Goal: Task Accomplishment & Management: Complete application form

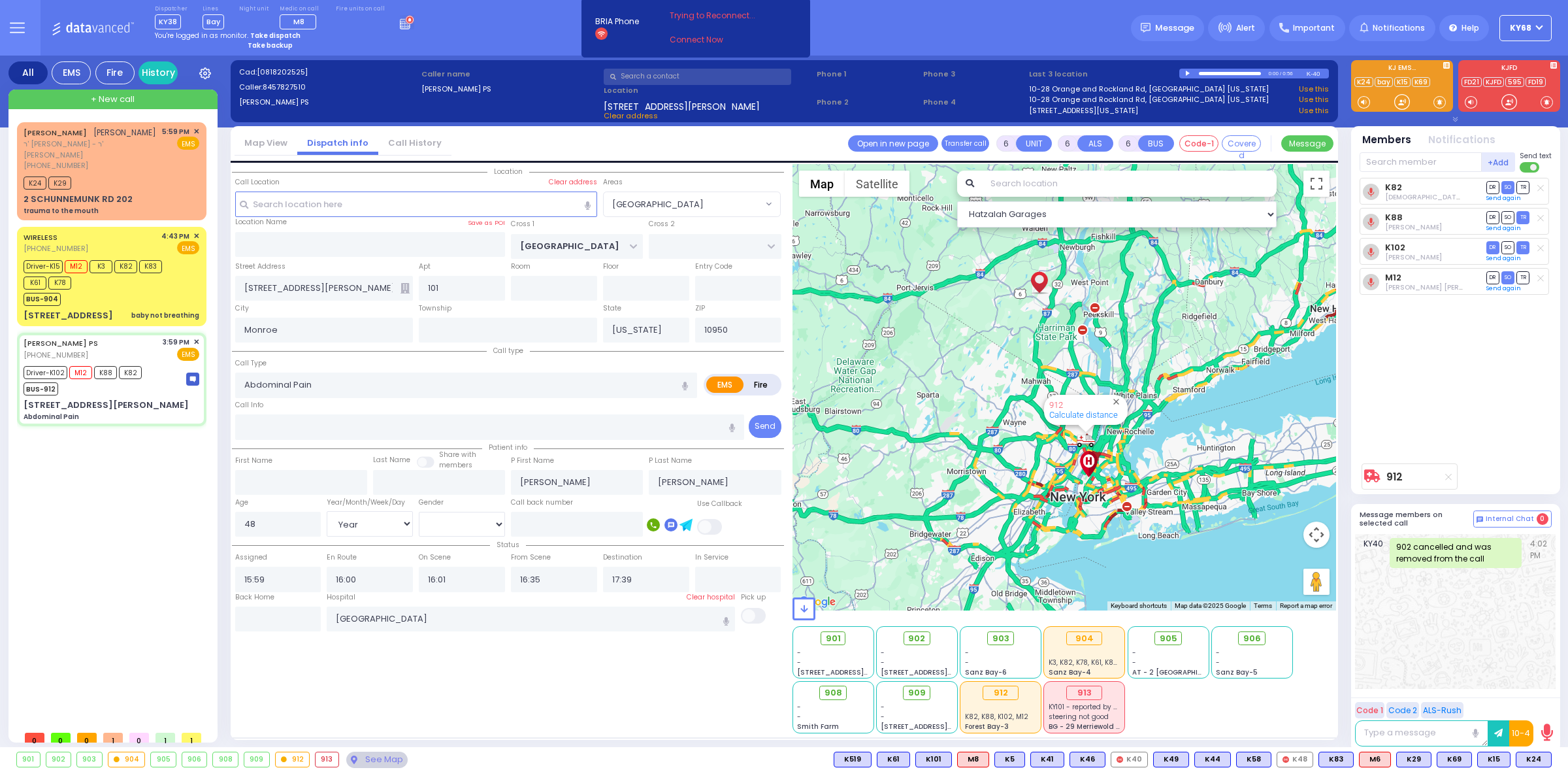
select select "[GEOGRAPHIC_DATA]"
select select "Year"
select select "[DEMOGRAPHIC_DATA]"
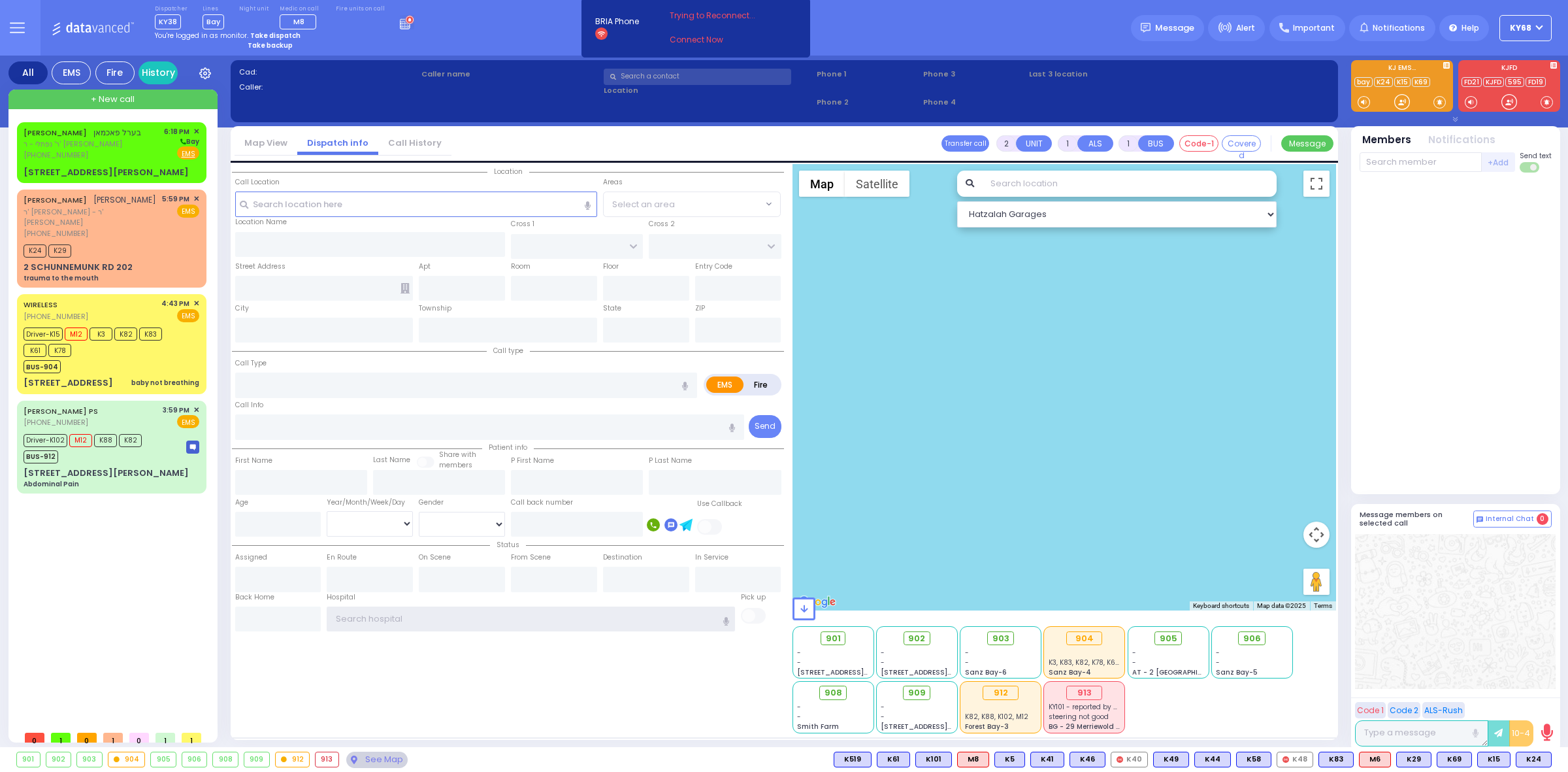
type input "ky68"
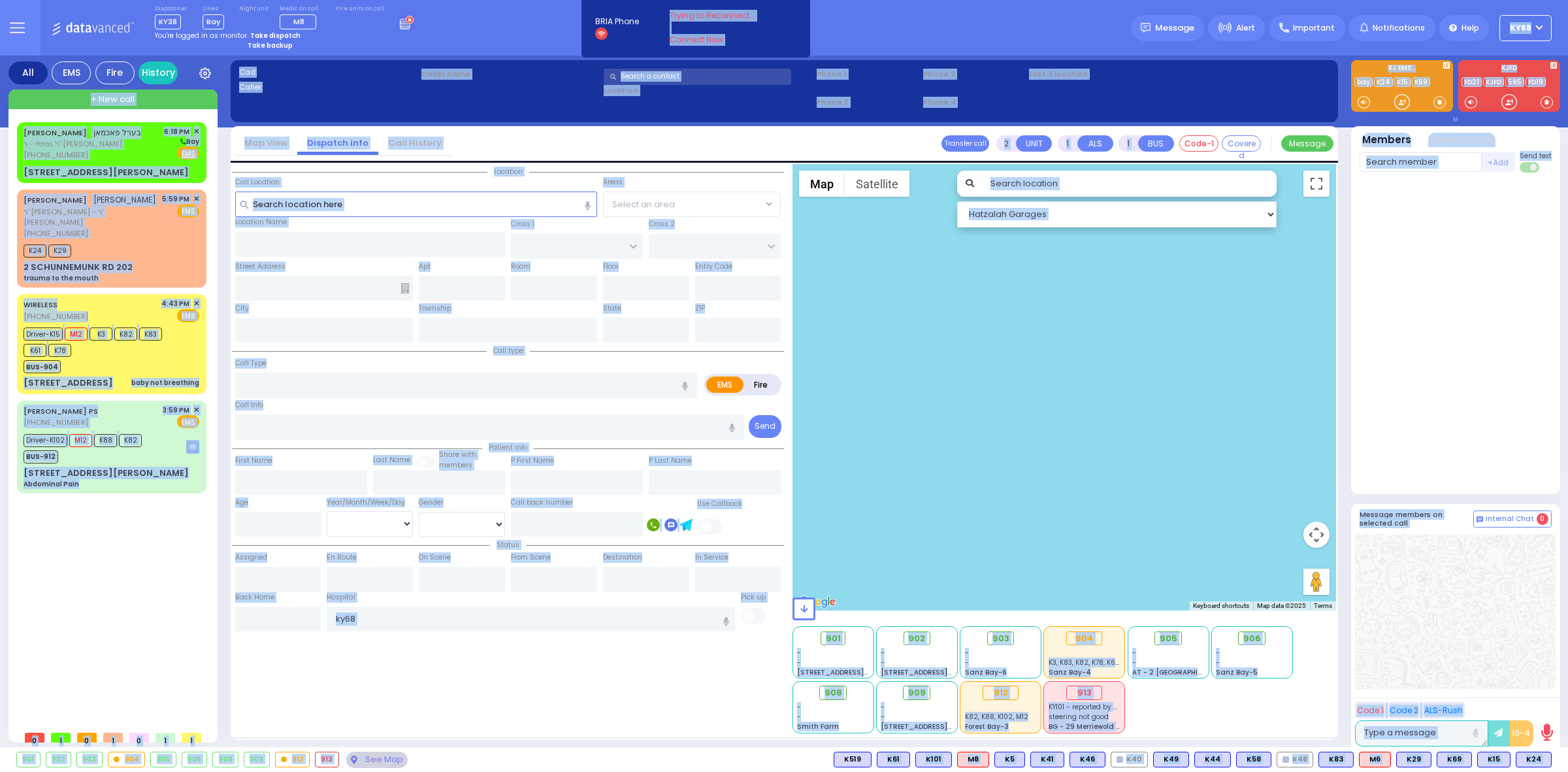
drag, startPoint x: 547, startPoint y: 30, endPoint x: 649, endPoint y: 766, distance: 743.0
click at [649, 766] on div "Dispatcher KY38 ?" at bounding box center [784, 386] width 1568 height 772
click at [649, 766] on div "901 902 903 904 905 906 K24 M6" at bounding box center [784, 759] width 1568 height 16
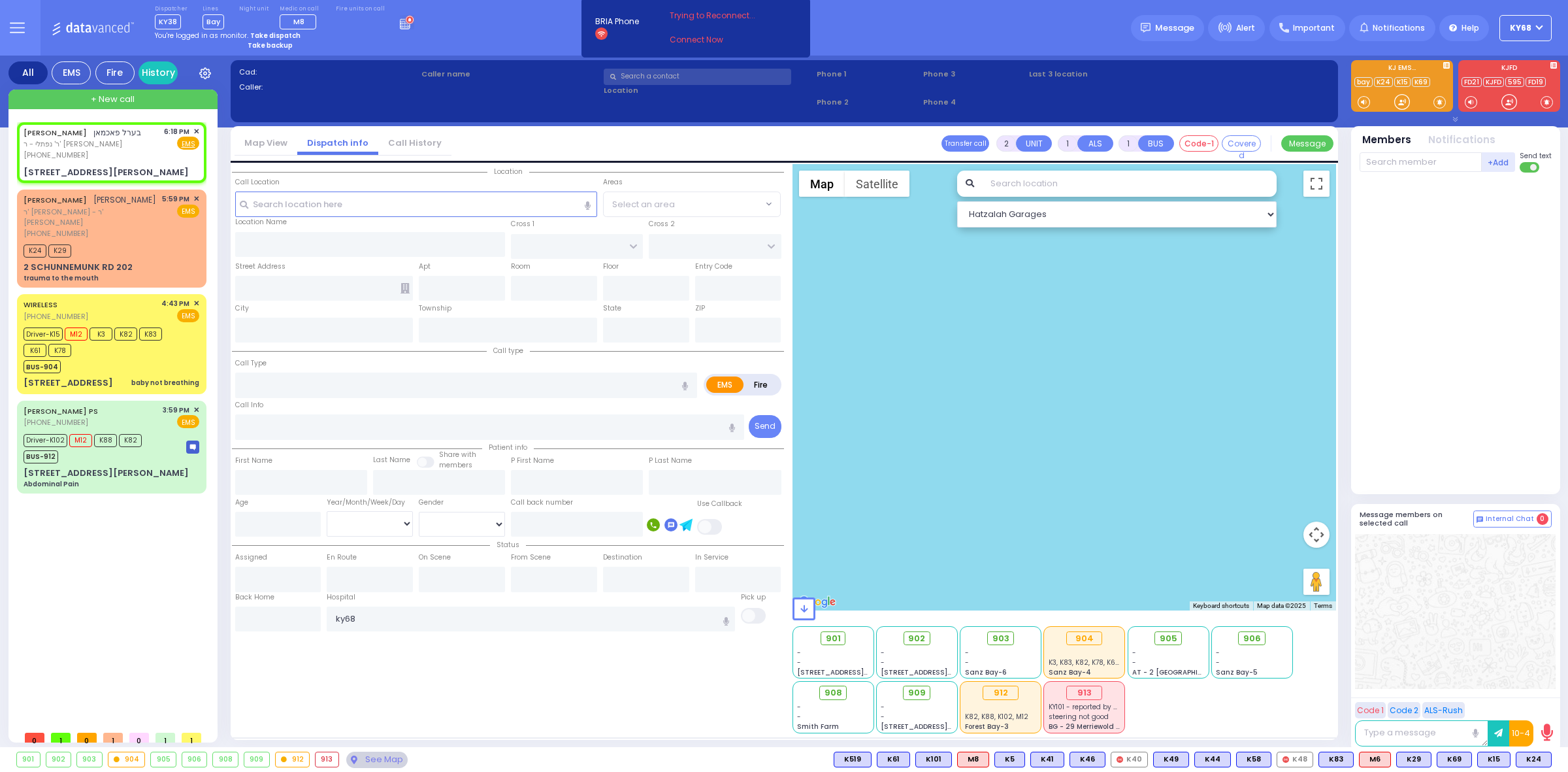
select select
radio input "true"
type input "[PERSON_NAME]"
select select
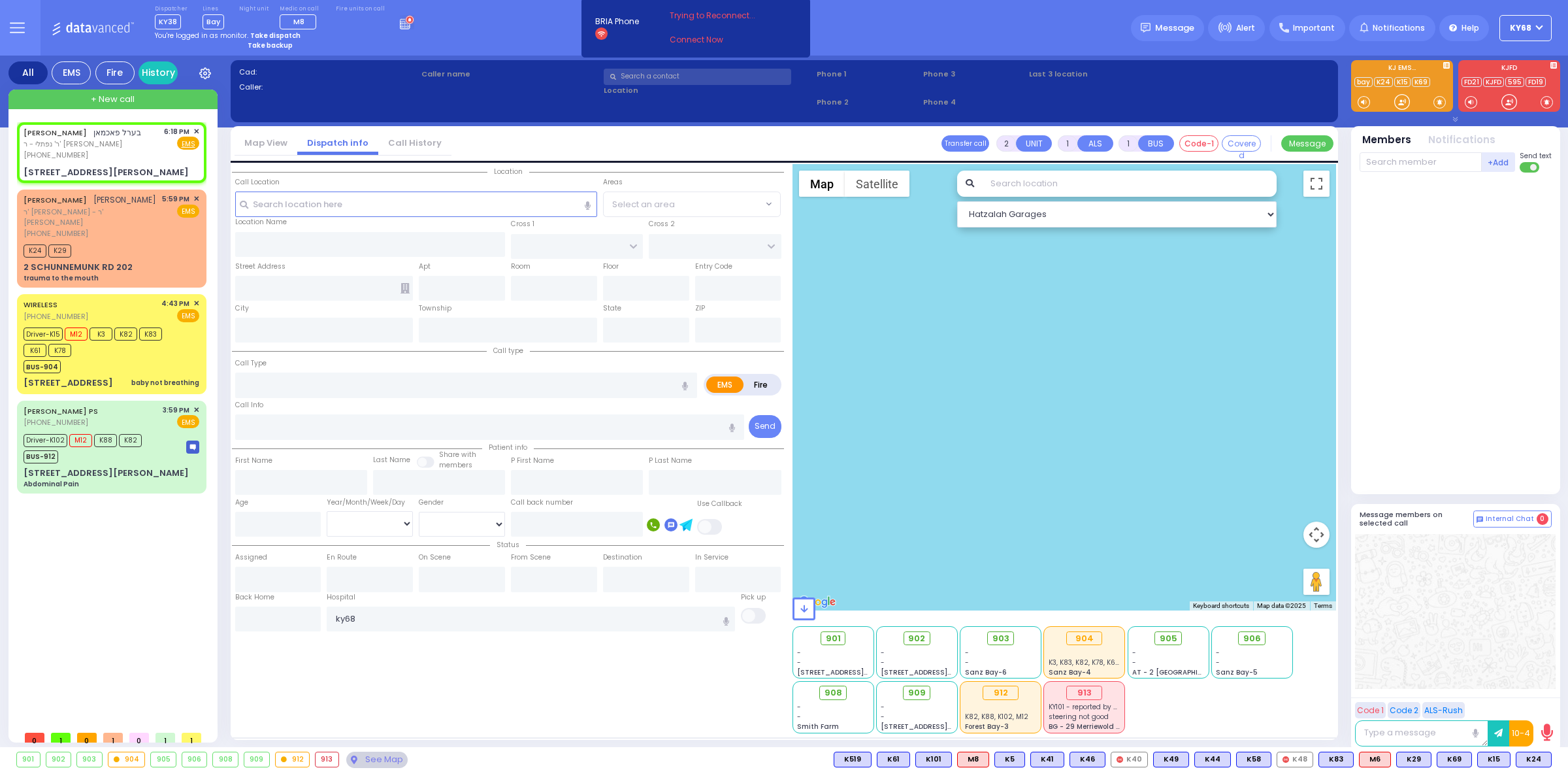
type input "18:18"
select select "Hatzalah Garages"
type input "FOREST RD"
type input "ZENTA RD"
type input "6 [PERSON_NAME]"
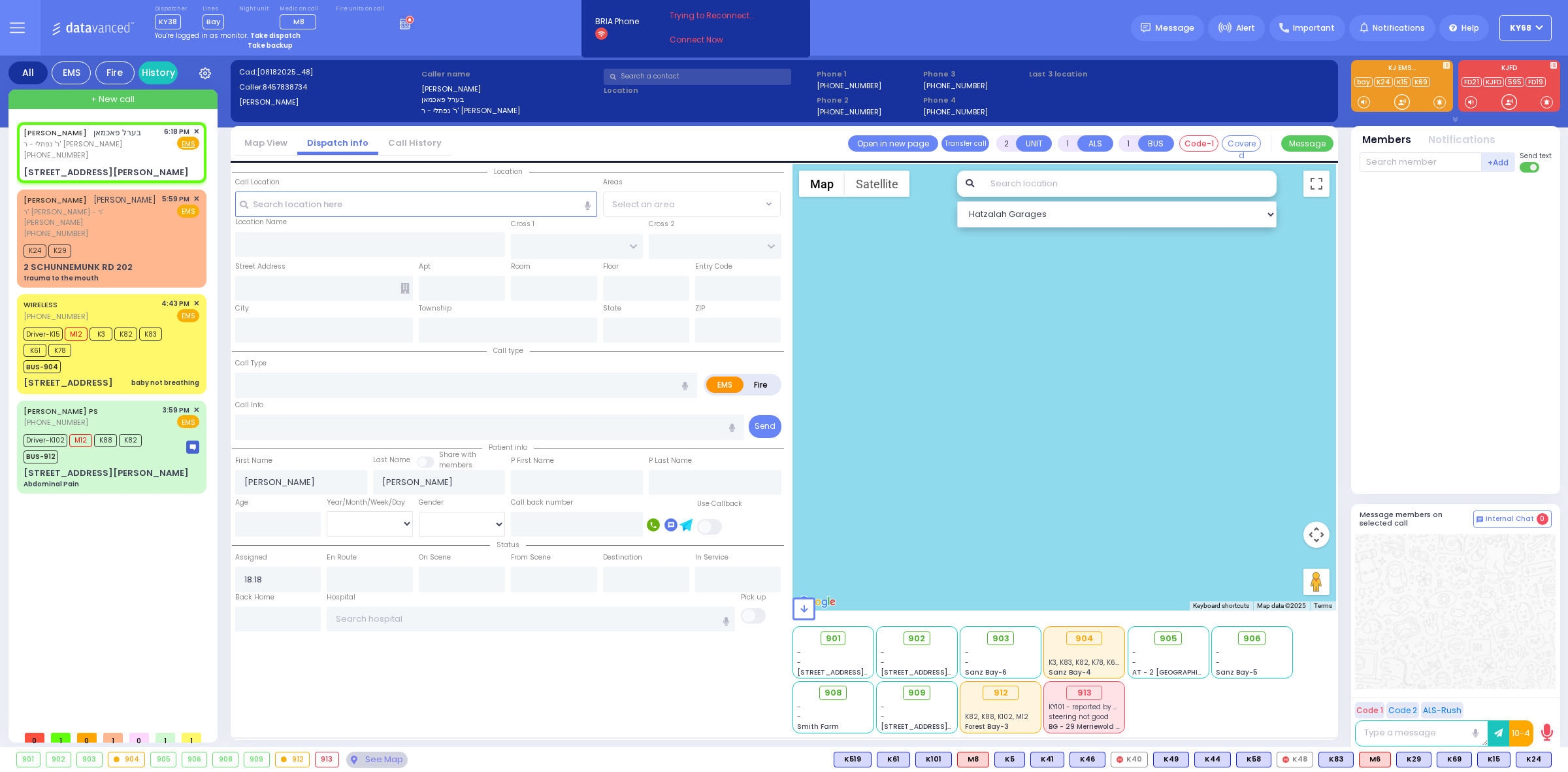
type input "202"
type input "Monroe"
type input "[US_STATE]"
type input "10950"
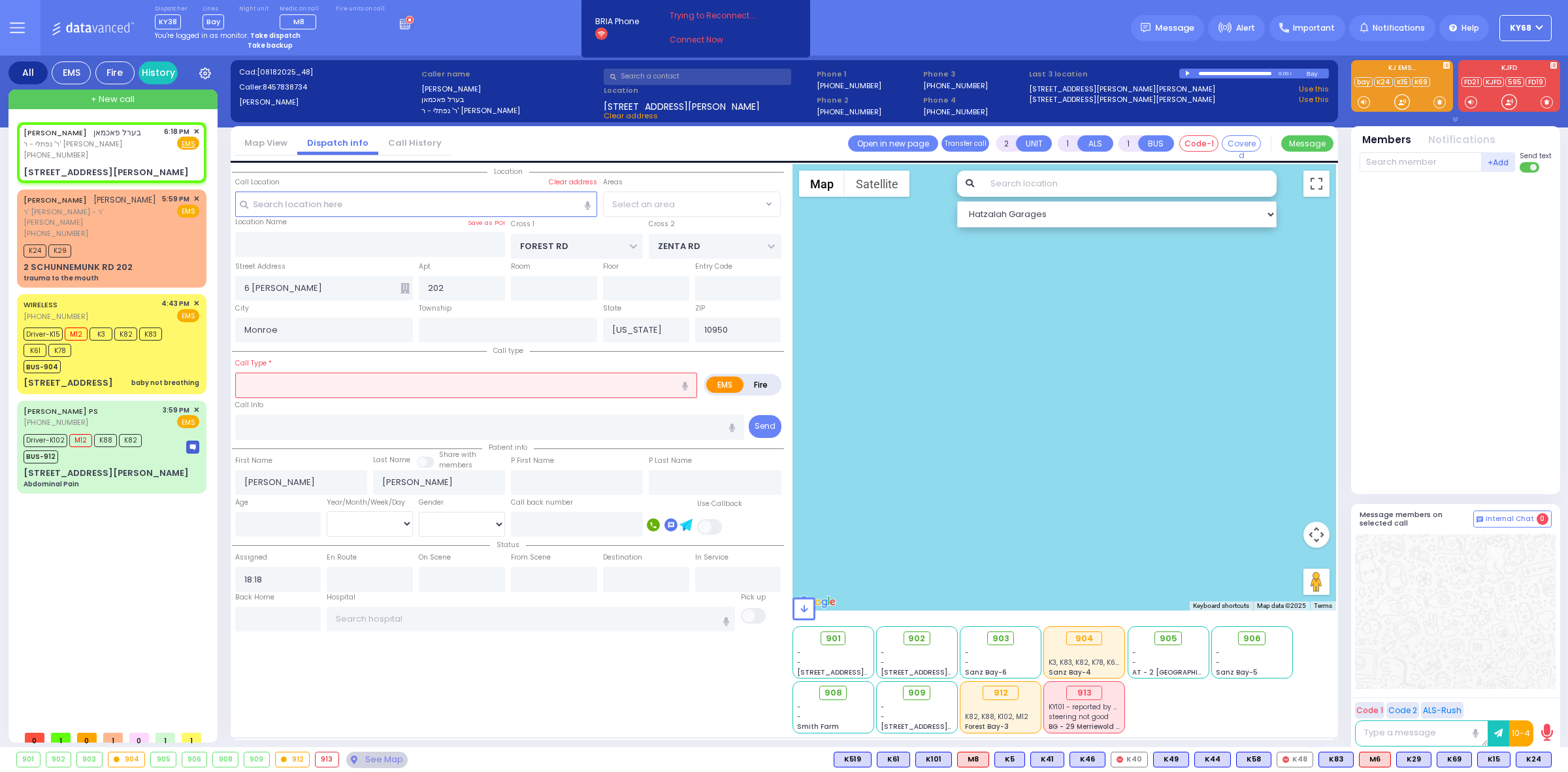
select select "MONROE"
select select
radio input "true"
select select
select select "Hatzalah Garages"
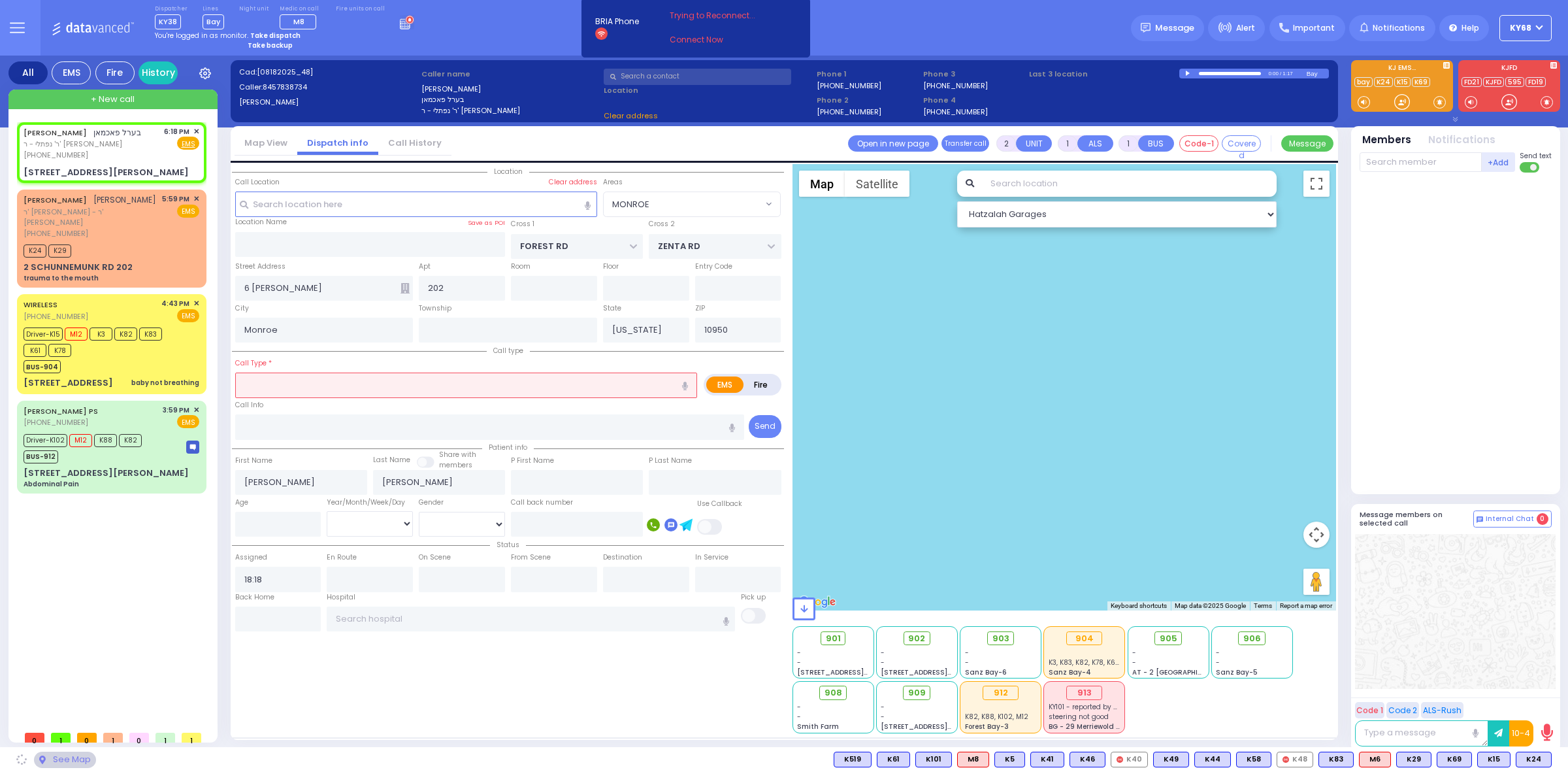
select select "MONROE"
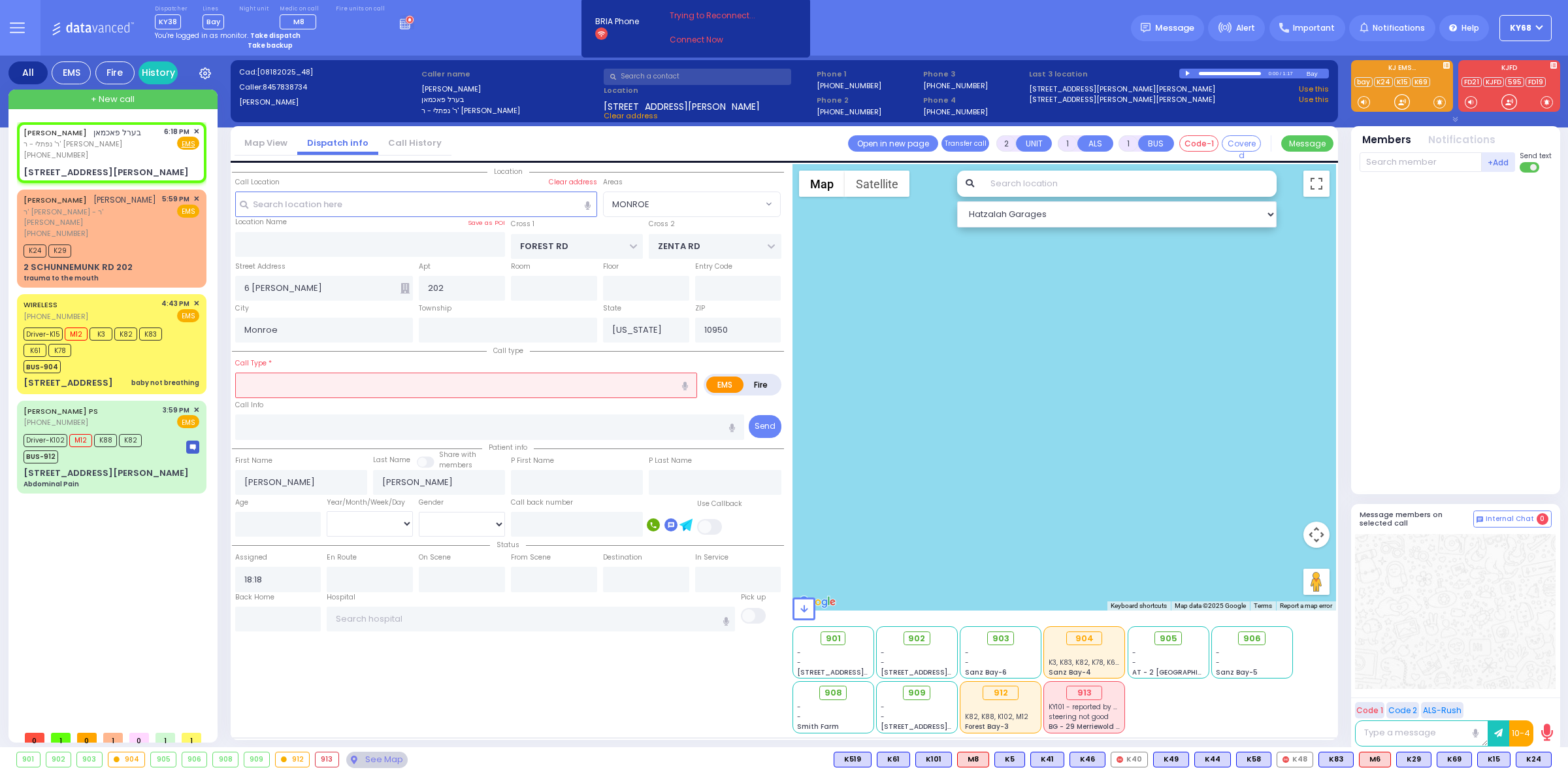
select select
radio input "true"
select select
select select "Hatzalah Garages"
select select "MONROE"
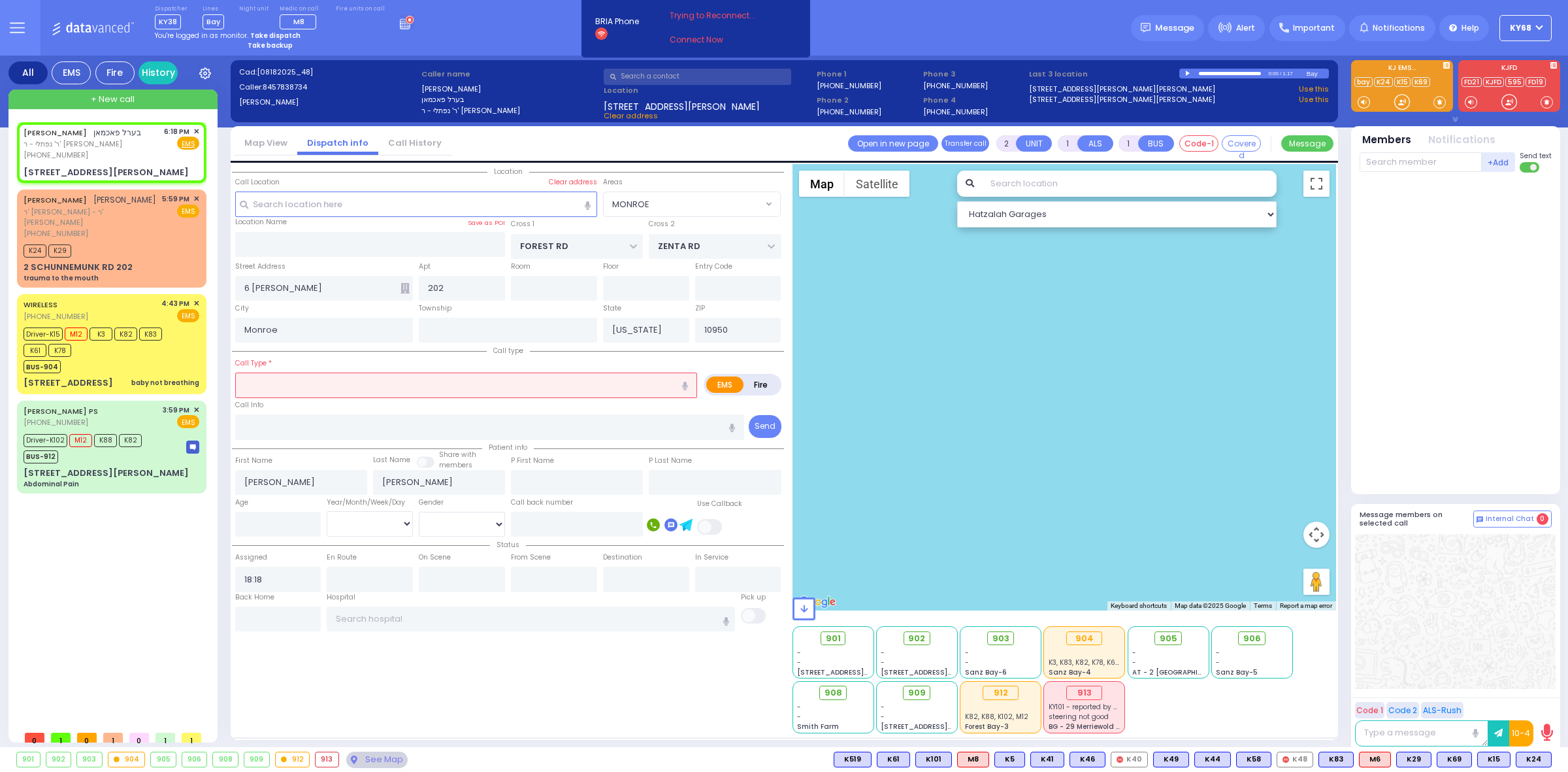
select select
radio input "true"
select select
select select "Hatzalah Garages"
select select "MONROE"
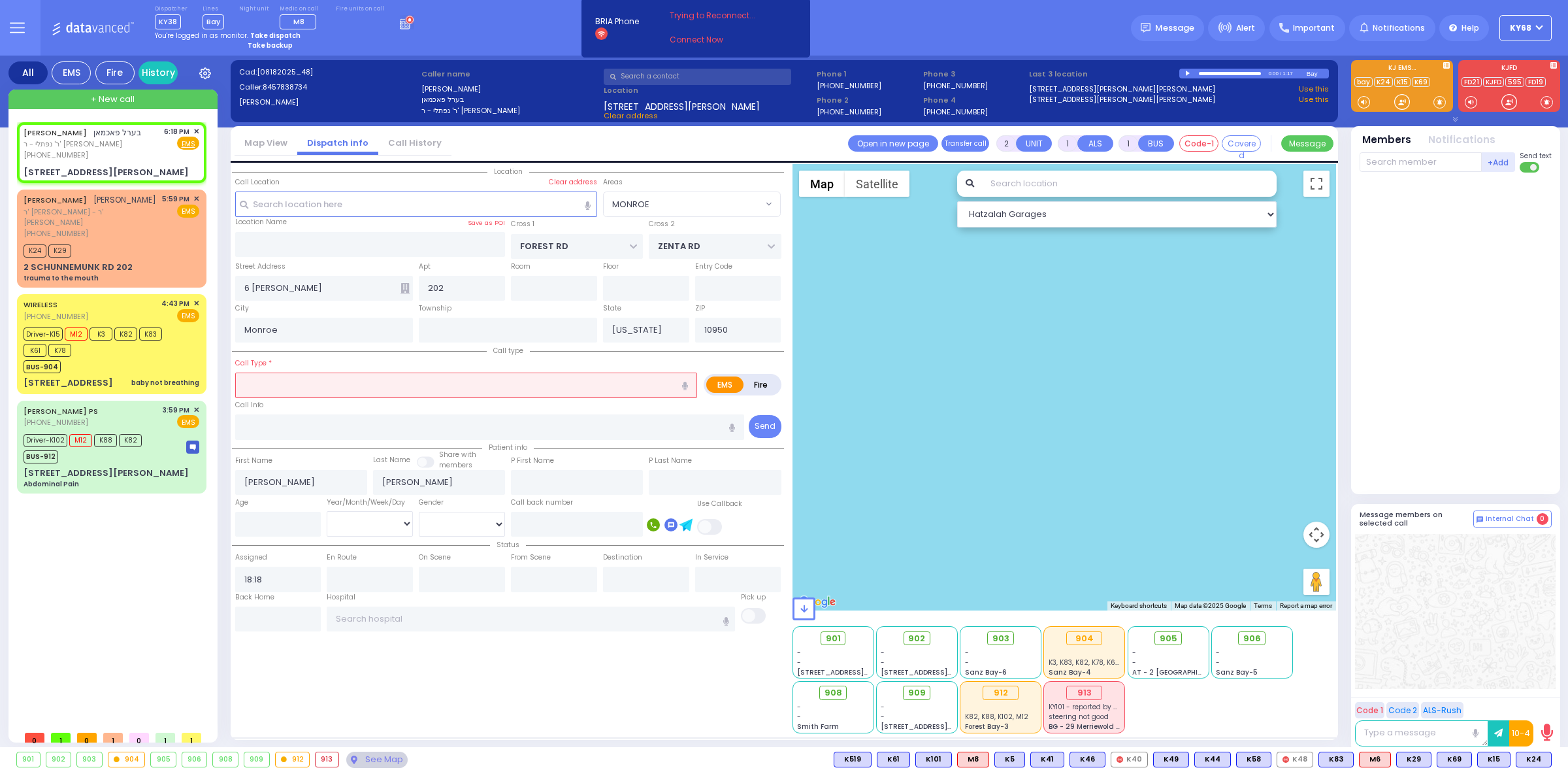
select select
radio input "true"
select select
select select "MONROE"
select select "Hatzalah Garages"
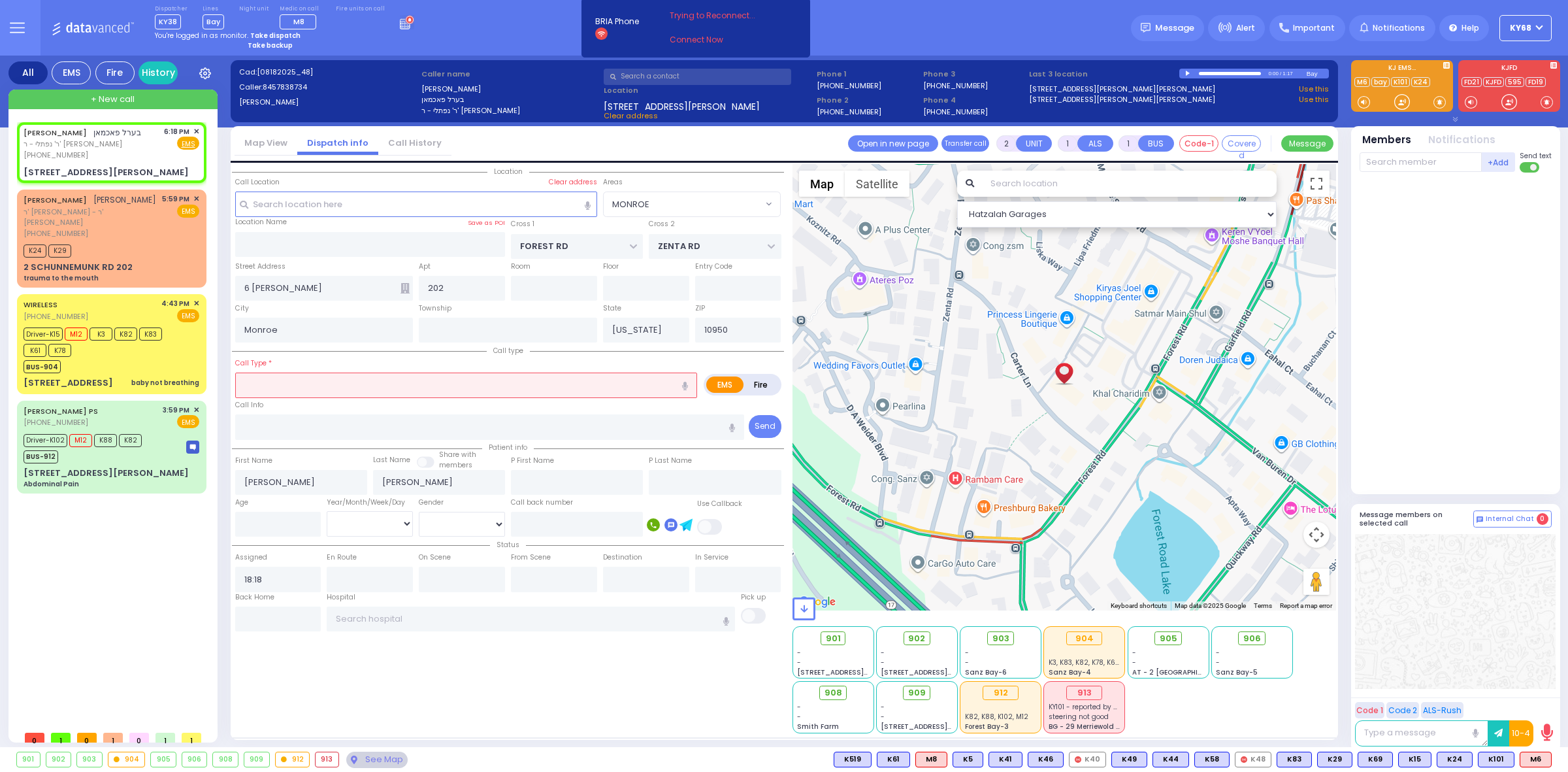
select select
radio input "true"
select select
type input "18:23"
select select "Hatzalah Garages"
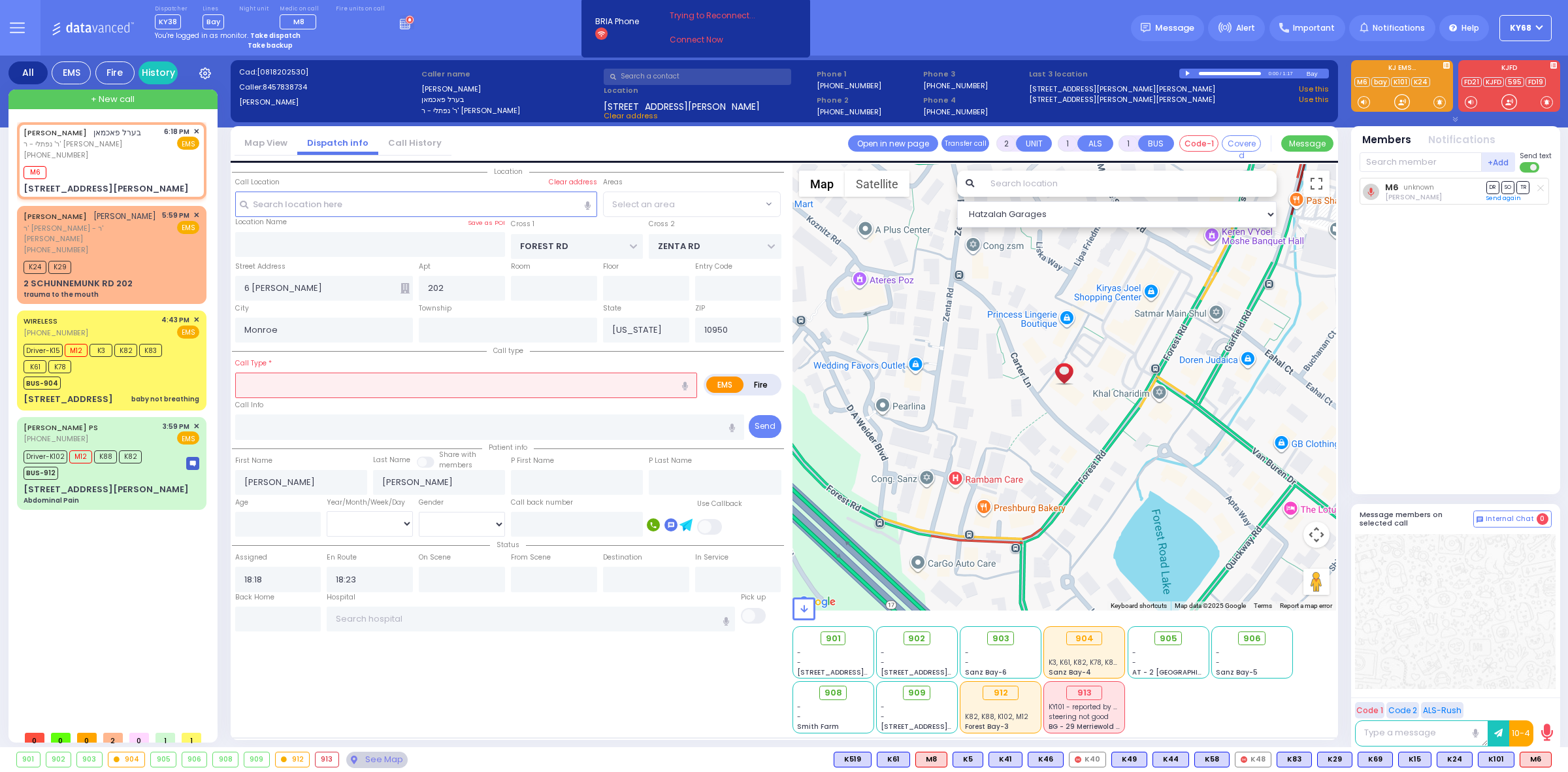
select select "MONROE"
select select
radio input "true"
select select
select select "Hatzalah Garages"
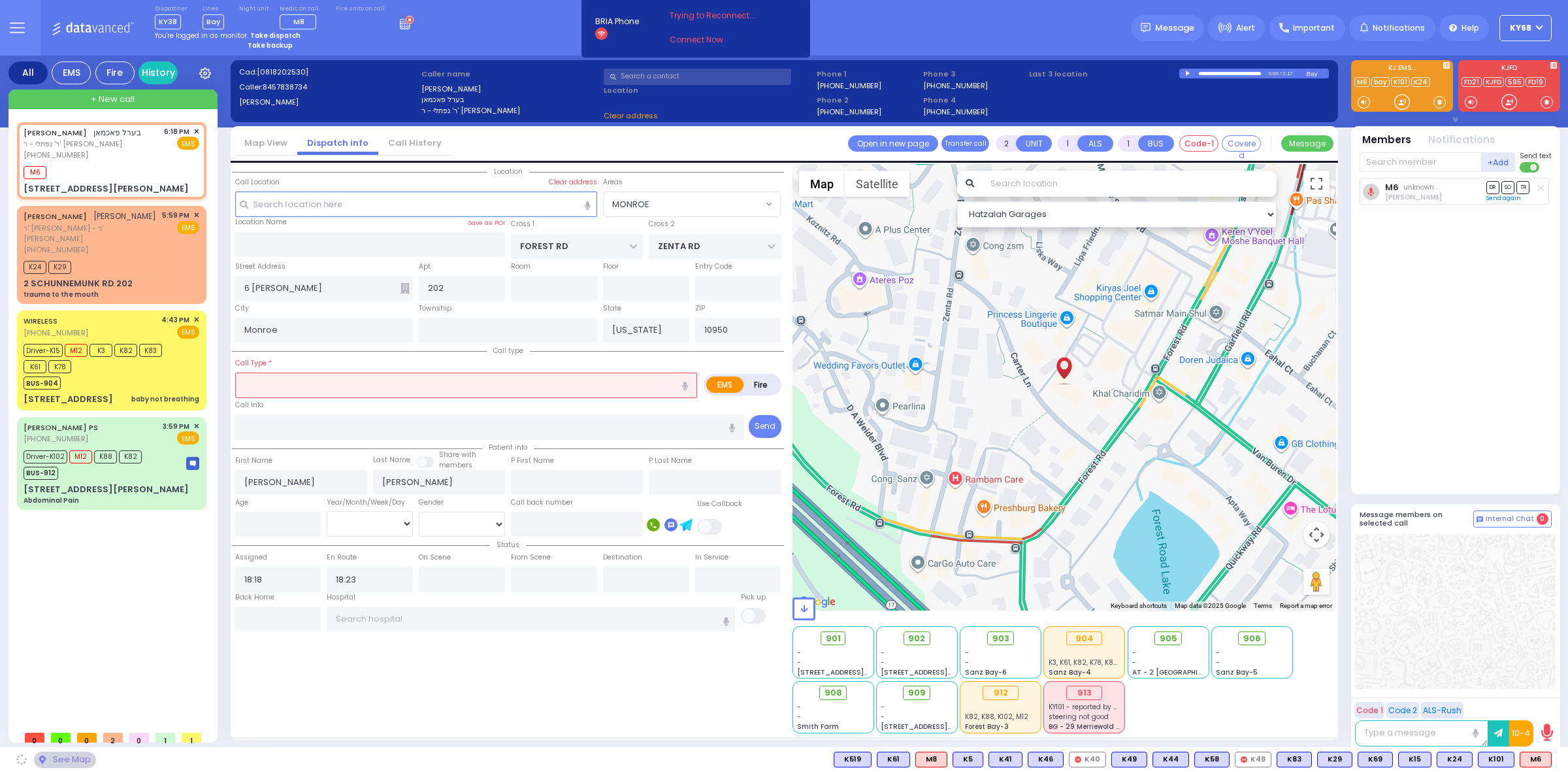
select select "MONROE"
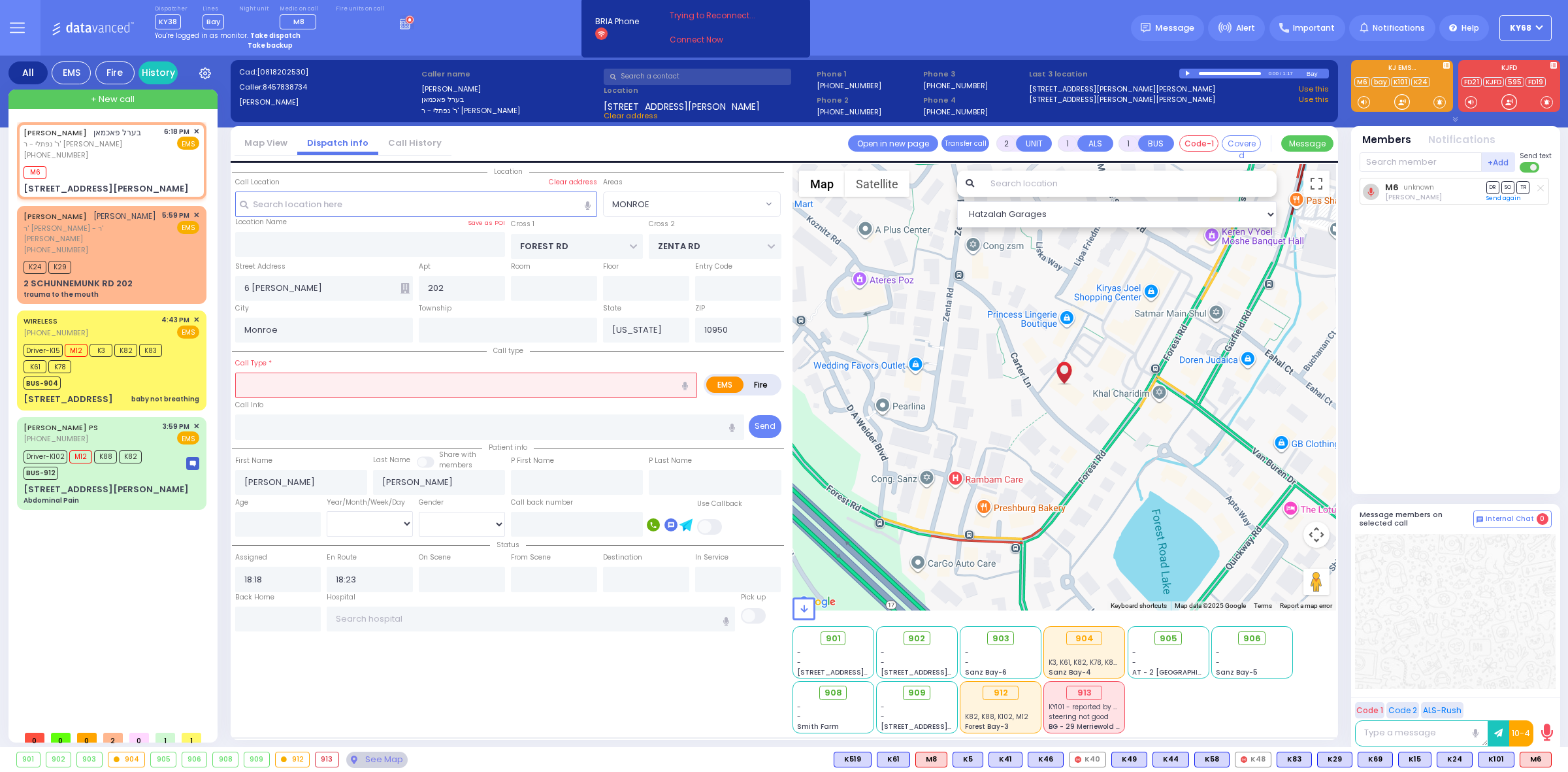
select select
type input "need to be transported per doctor"
radio input "true"
select select
select select "MONROE"
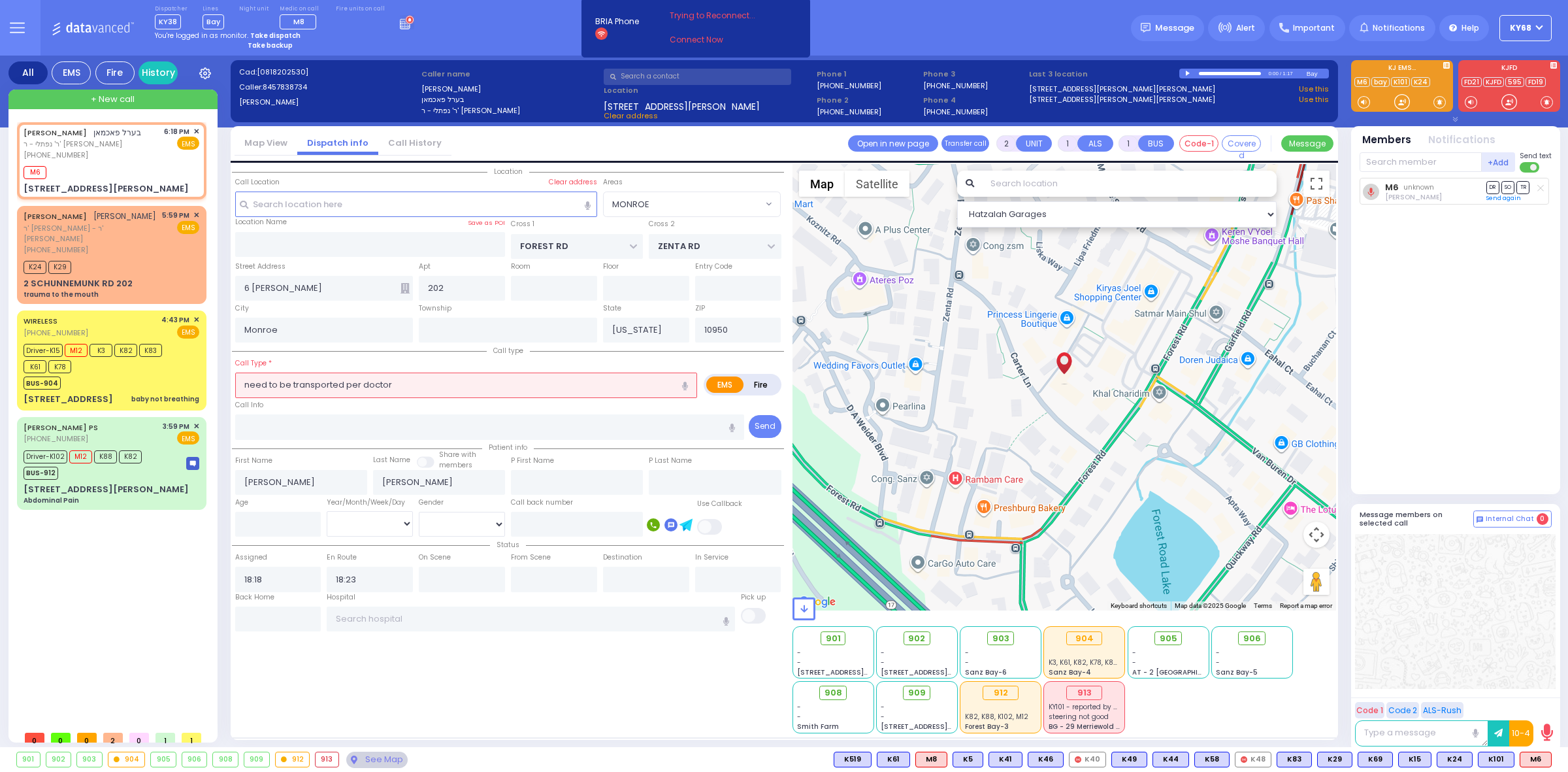
select select "Hatzalah Garages"
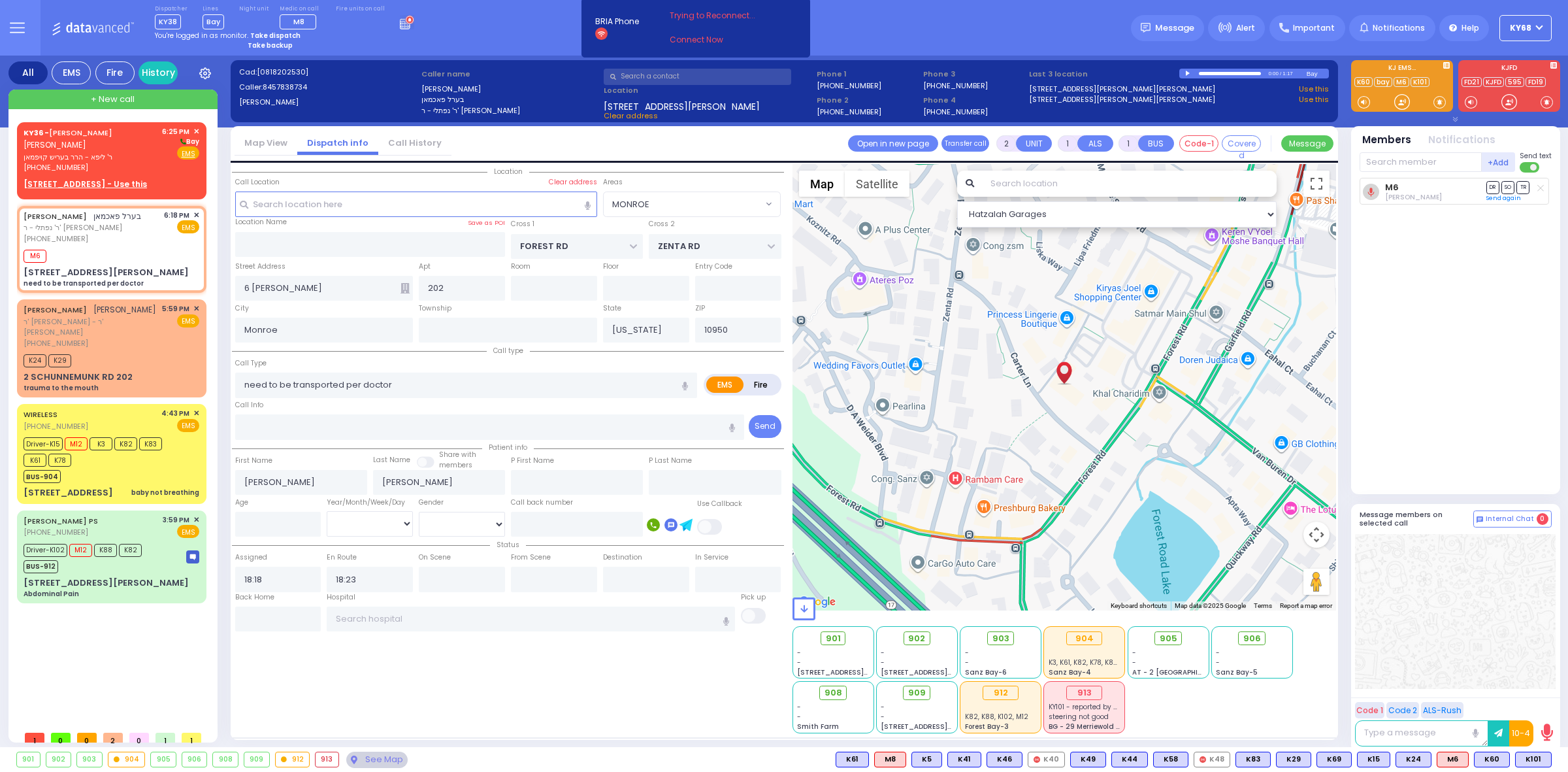
select select
radio input "true"
select select
radio input "true"
select select
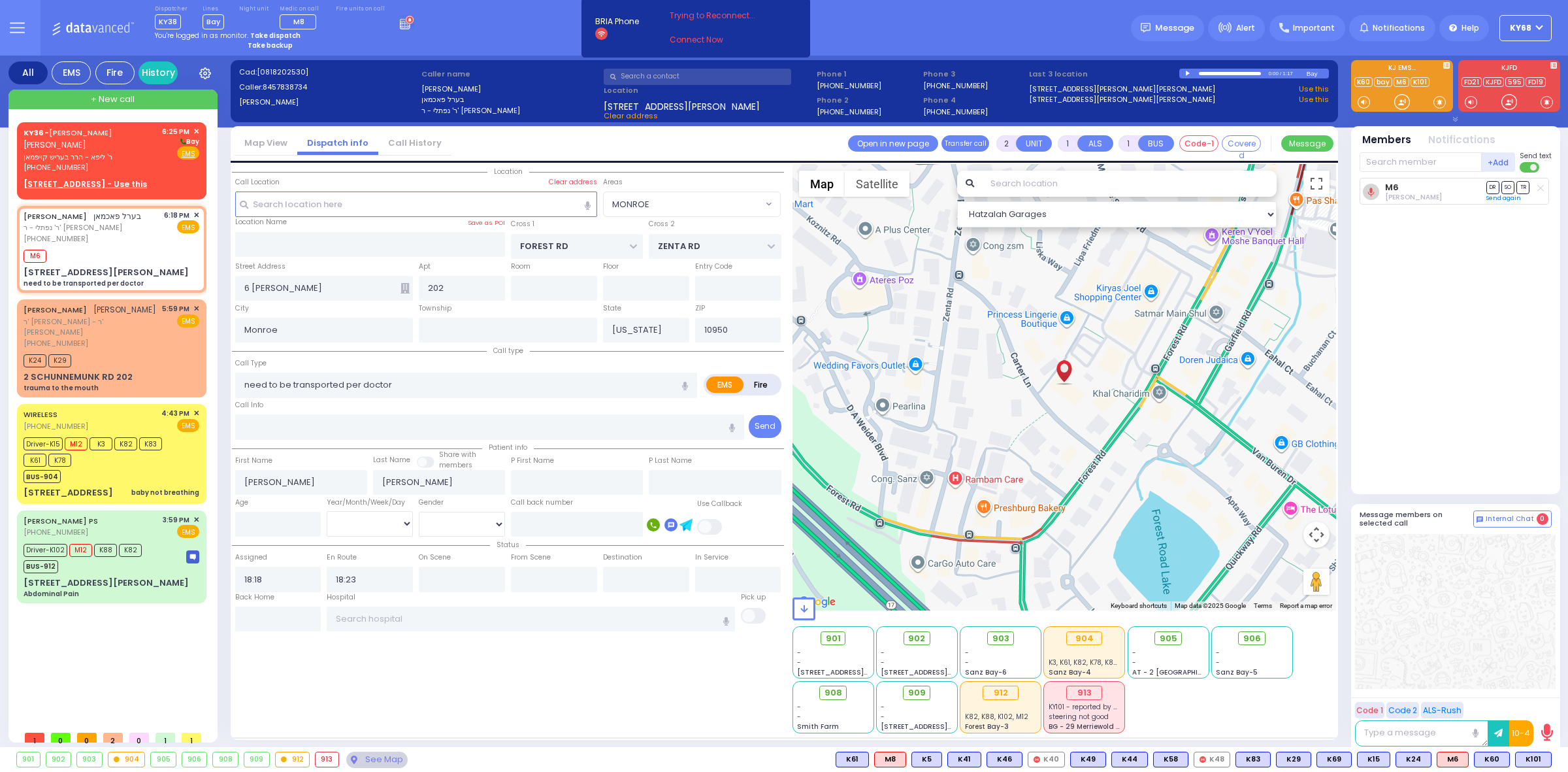
select select "MONROE"
select select "Hatzalah Garages"
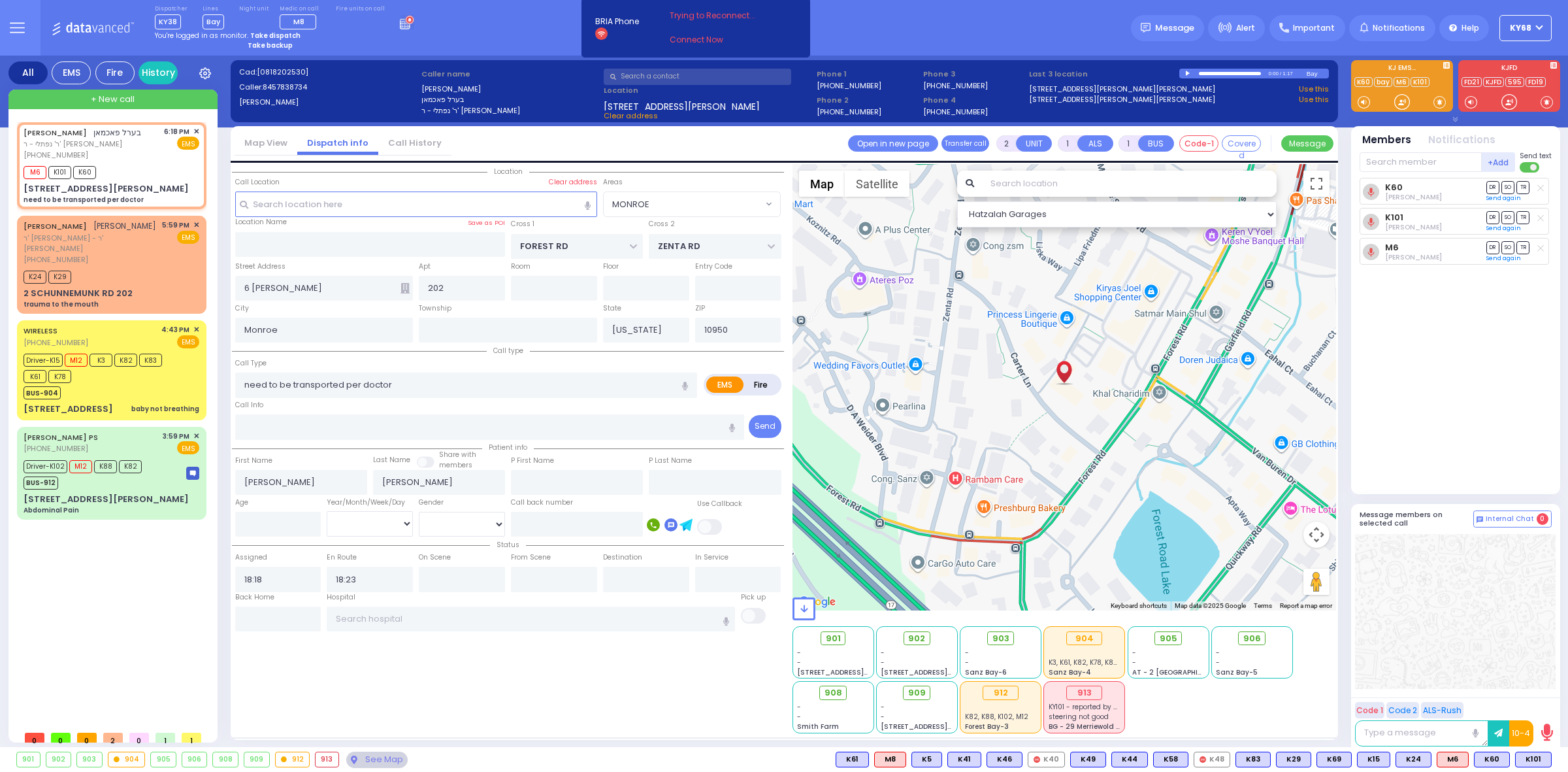
select select
radio input "true"
select select
select select "MONROE"
select select "Hatzalah Garages"
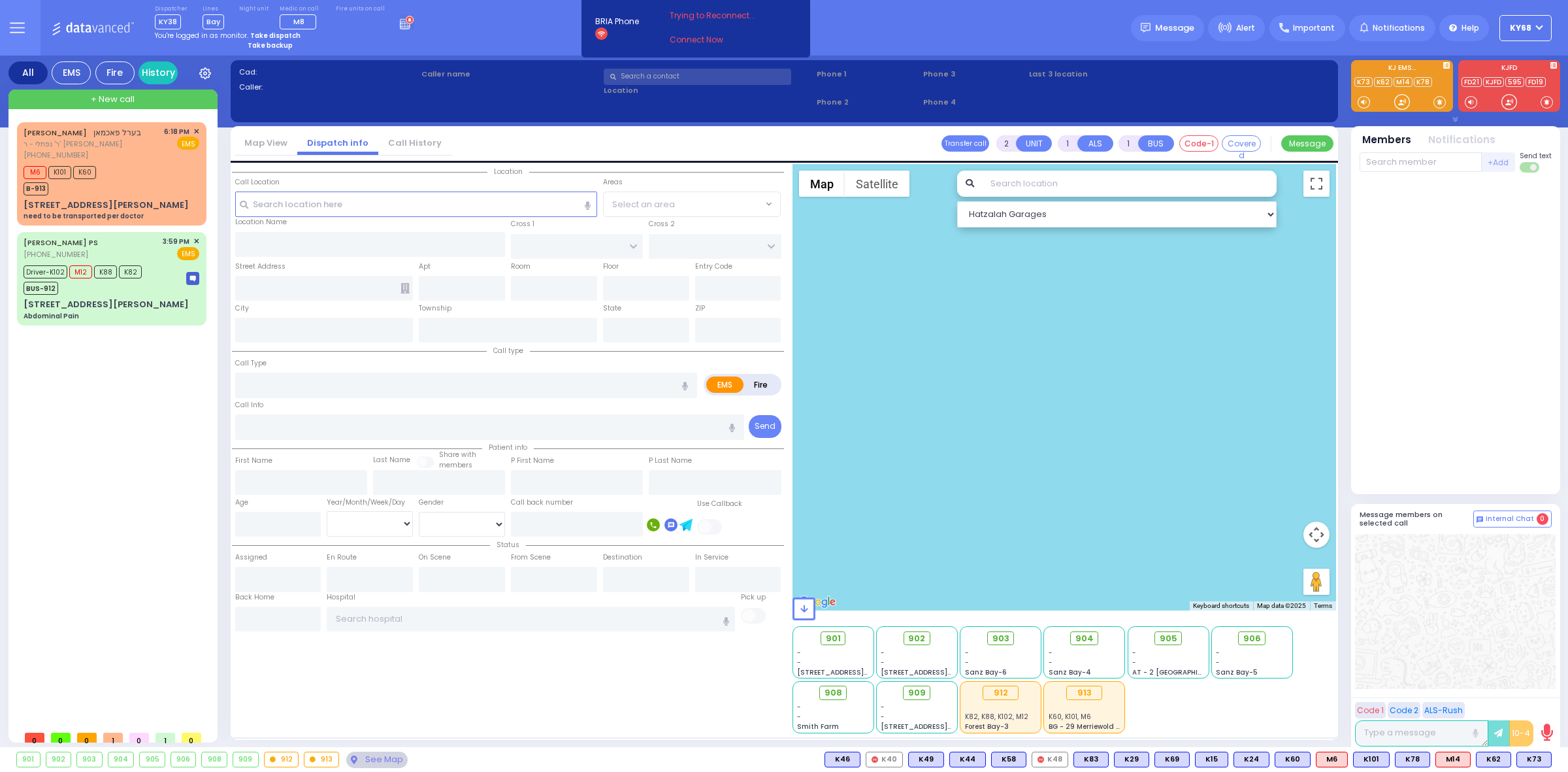
type input "6"
select select
type input "need to be transported per doctor"
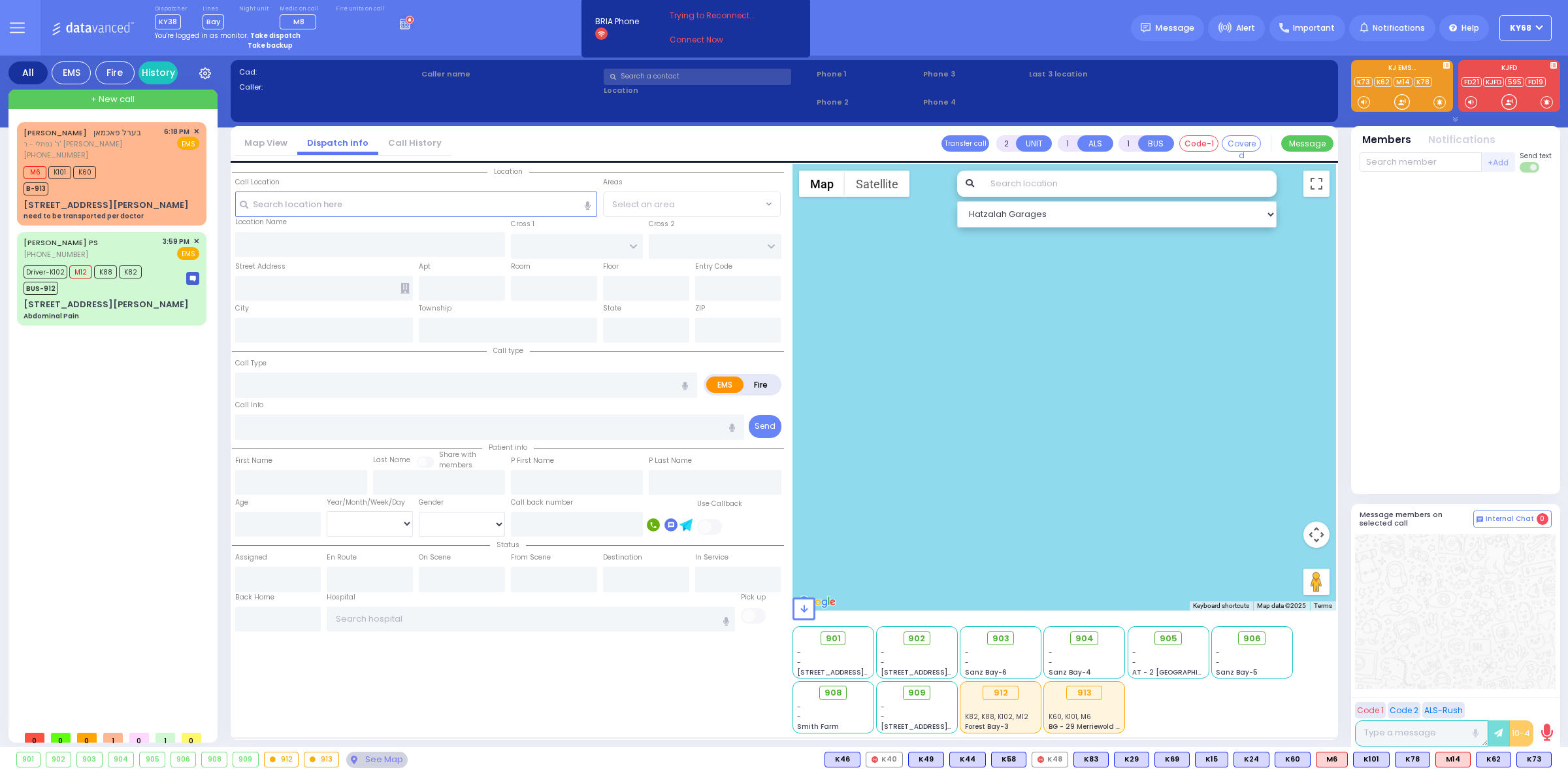
radio input "true"
type input "[PERSON_NAME]"
type input "Unknown"
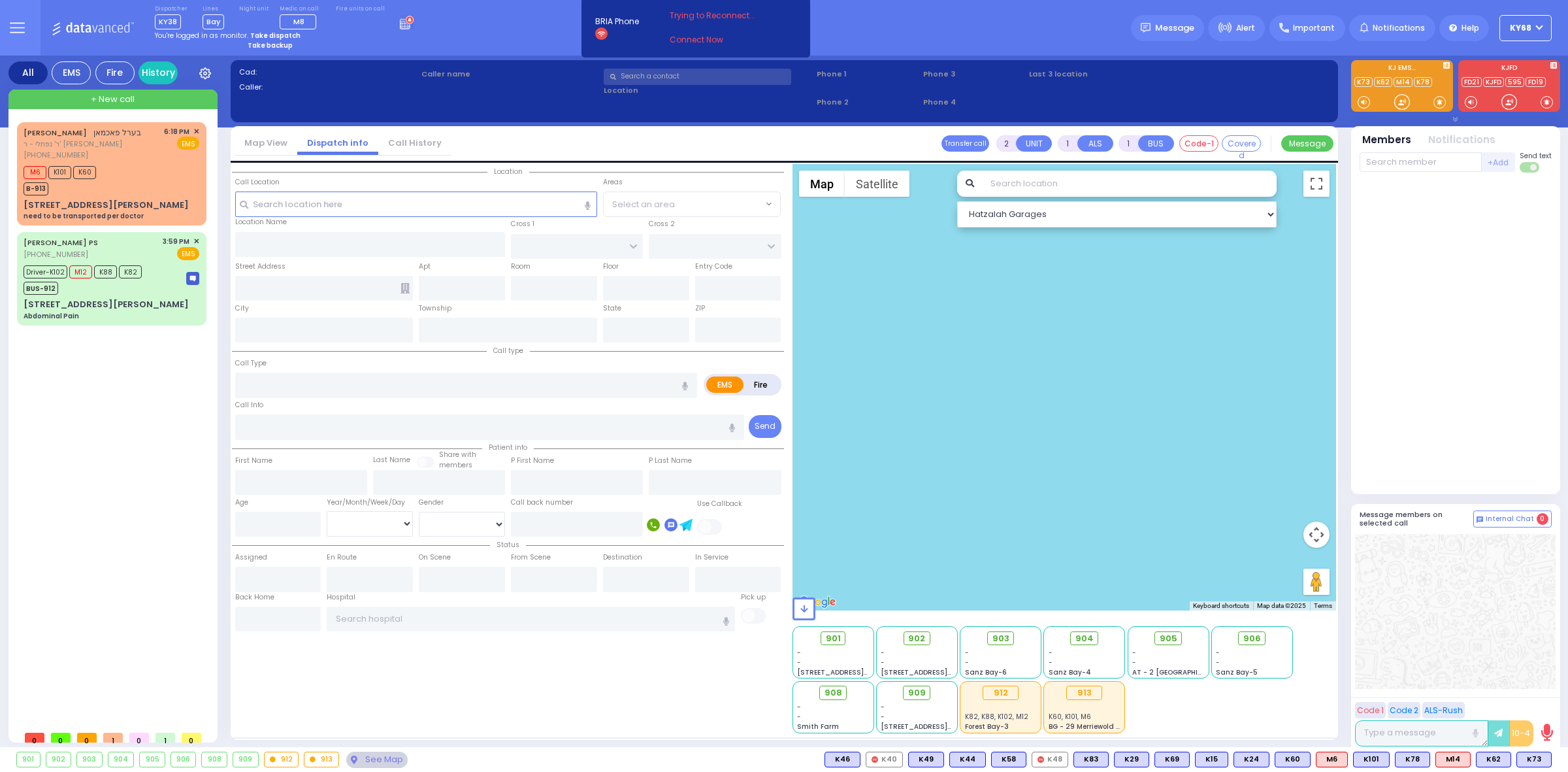
select select "Year"
type input "18:18"
type input "18:23"
type input "18:25"
type input "18:44"
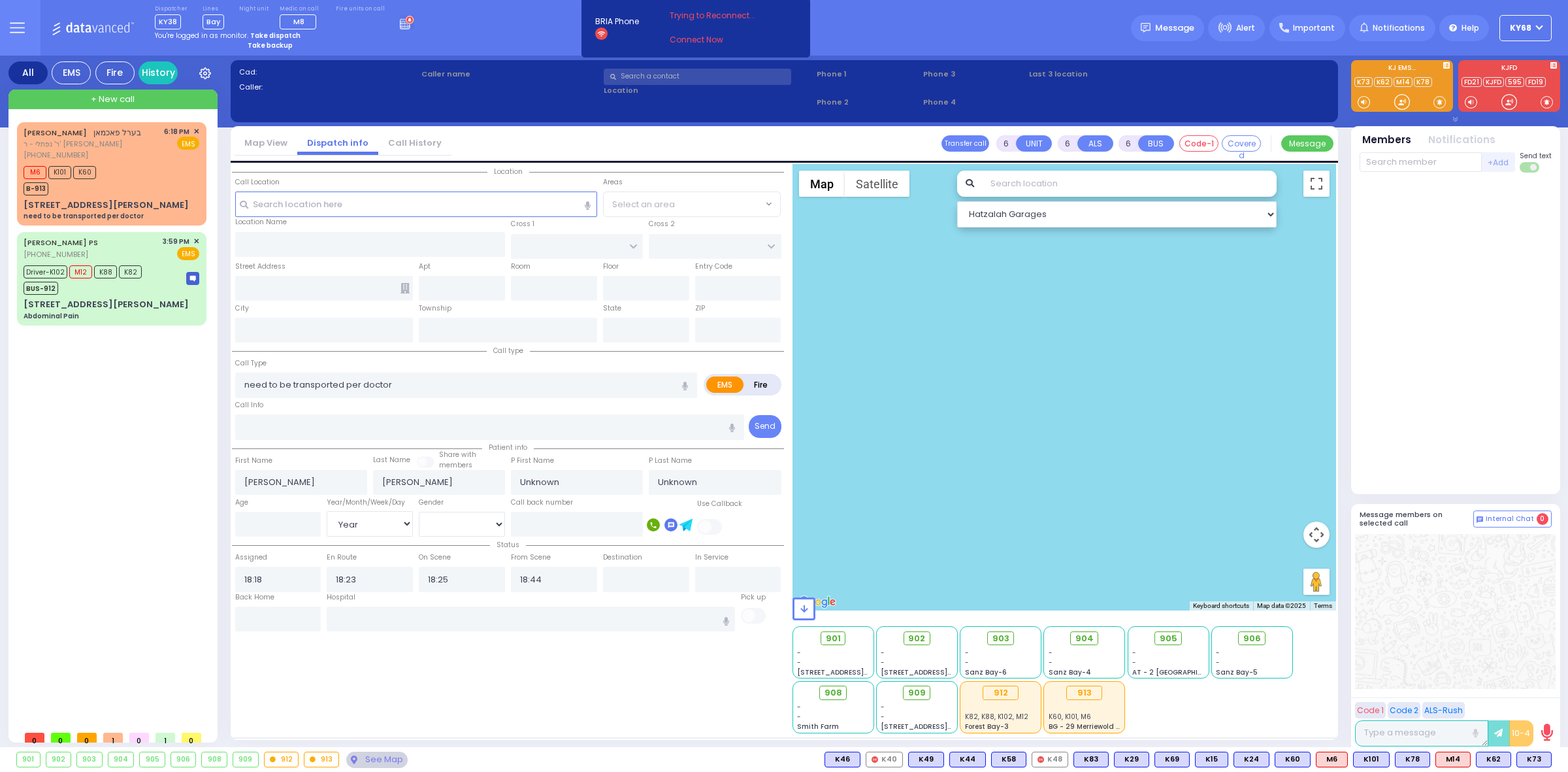
type input "FOREST RD"
type input "ZENTA RD"
type input "6 [PERSON_NAME]"
type input "202"
type input "Monroe"
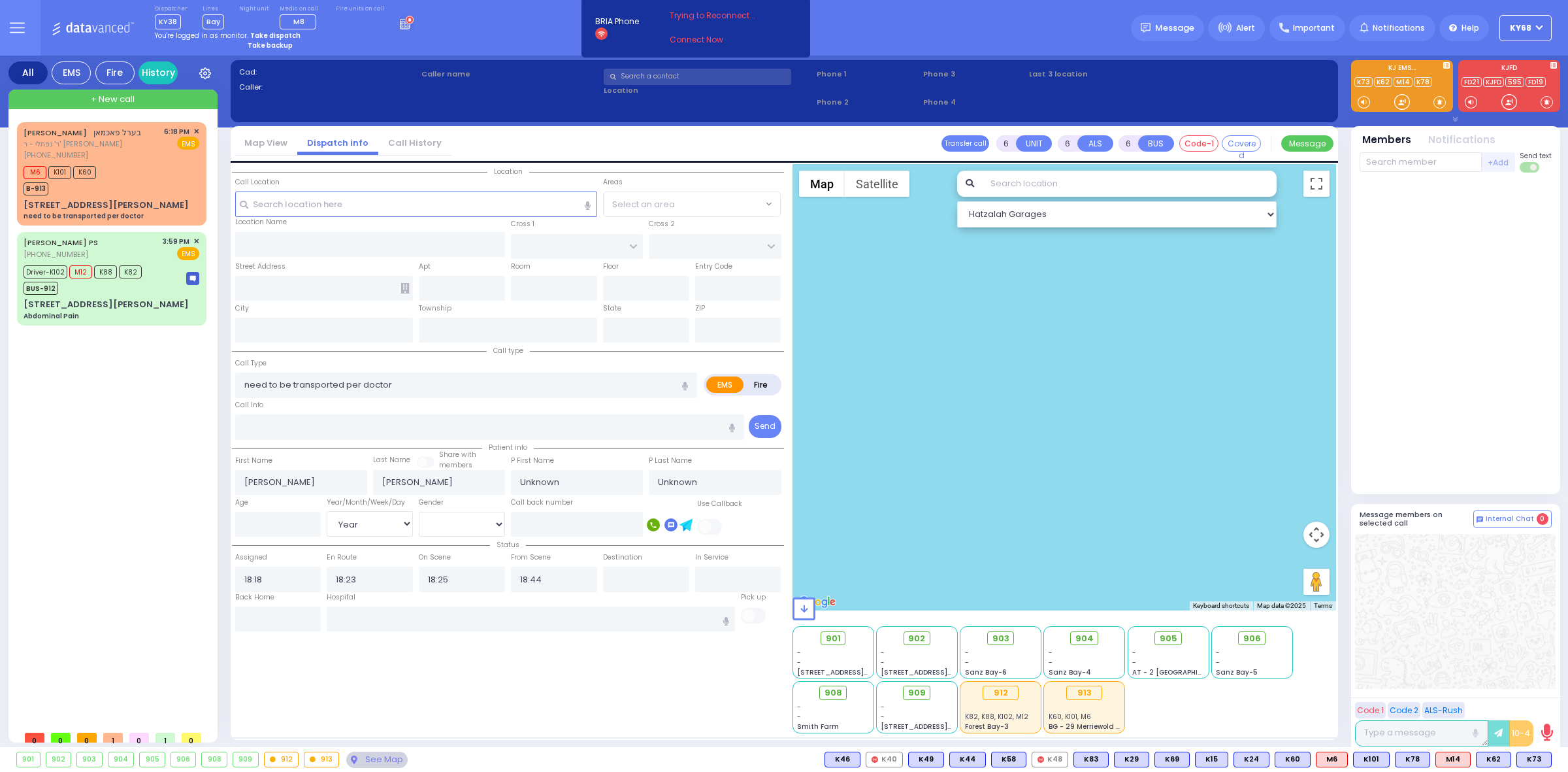
type input "[US_STATE]"
type input "10950"
select select "MONROE"
select select "Hatzalah Garages"
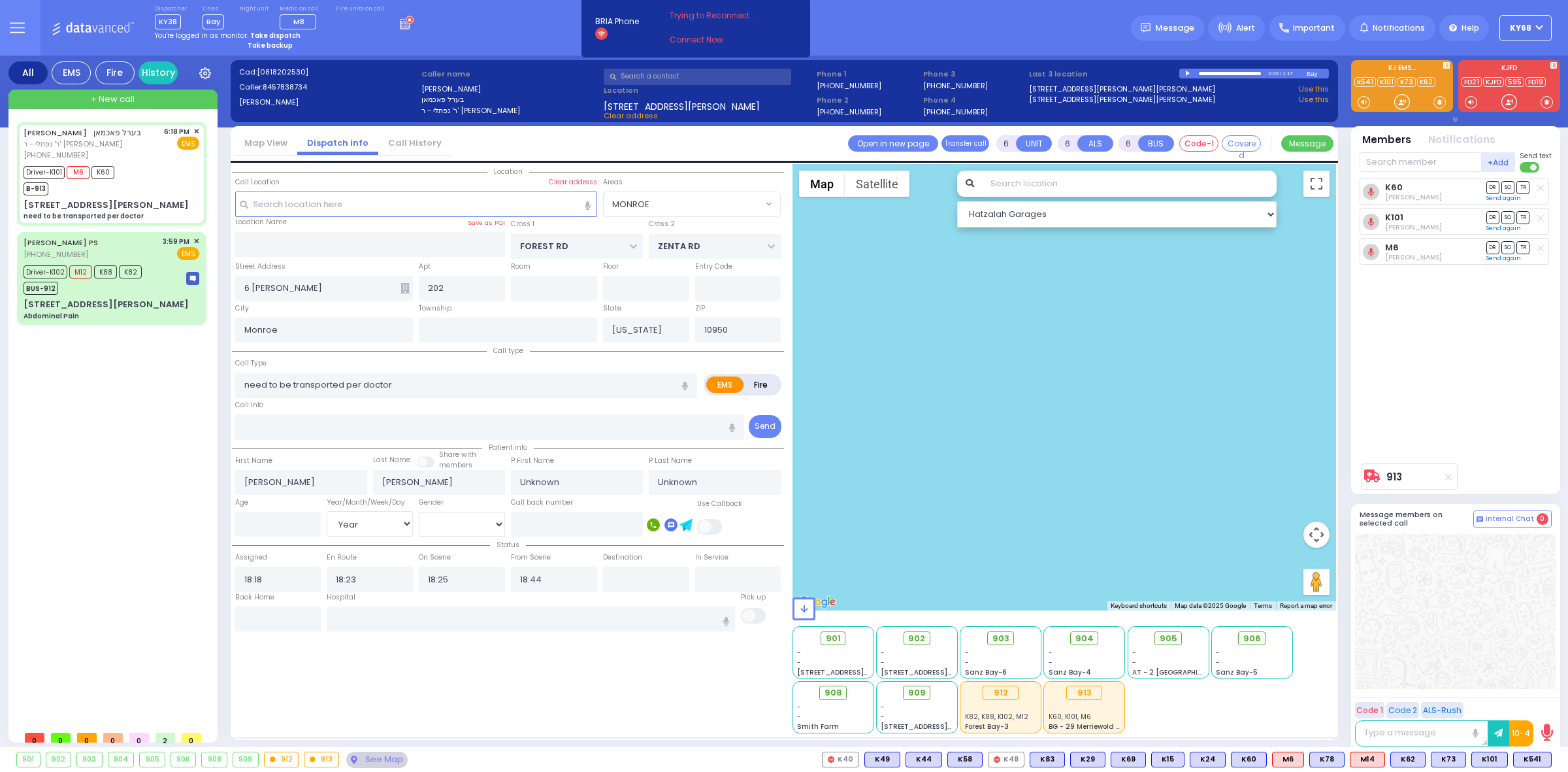
select select
radio input "true"
select select "Year"
select select "MONROE"
select select "Hatzalah Garages"
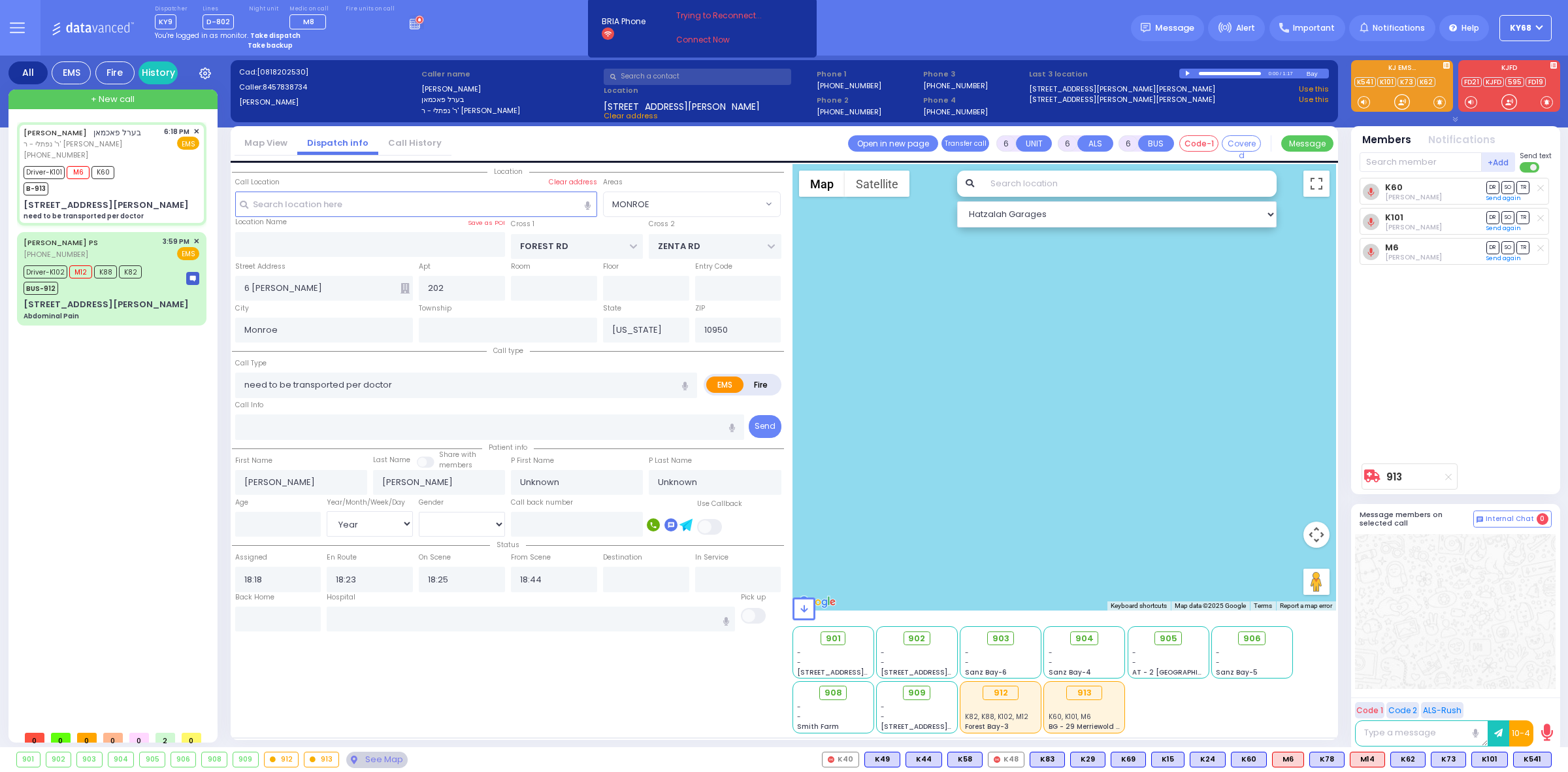
select select
radio input "true"
select select "Year"
select select "MONROE"
select select "Hatzalah Garages"
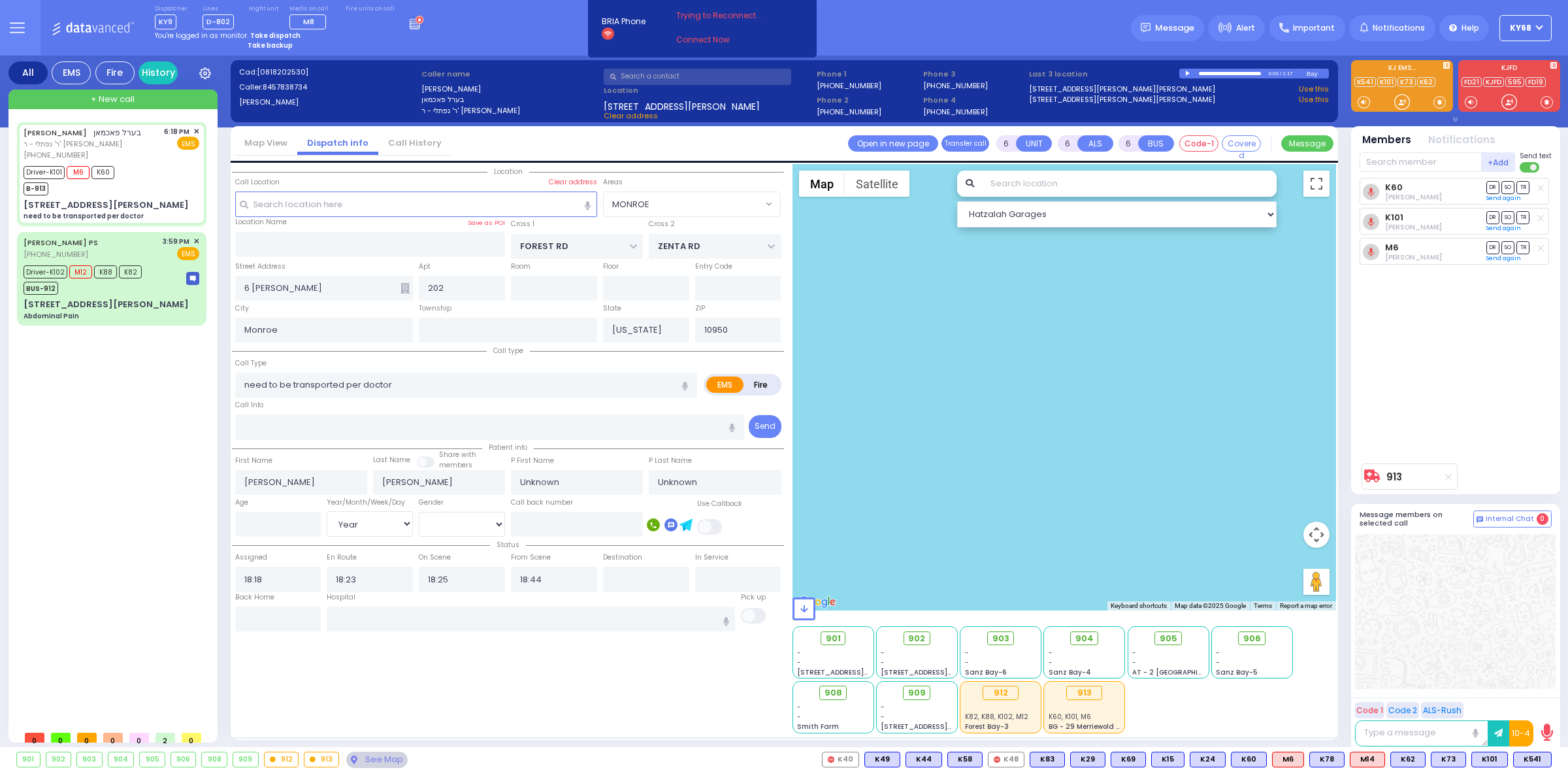
select select
radio input "true"
select select "Year"
type input "[GEOGRAPHIC_DATA] [GEOGRAPHIC_DATA] [GEOGRAPHIC_DATA] [STREET_ADDRESS]"
select select "MONROE"
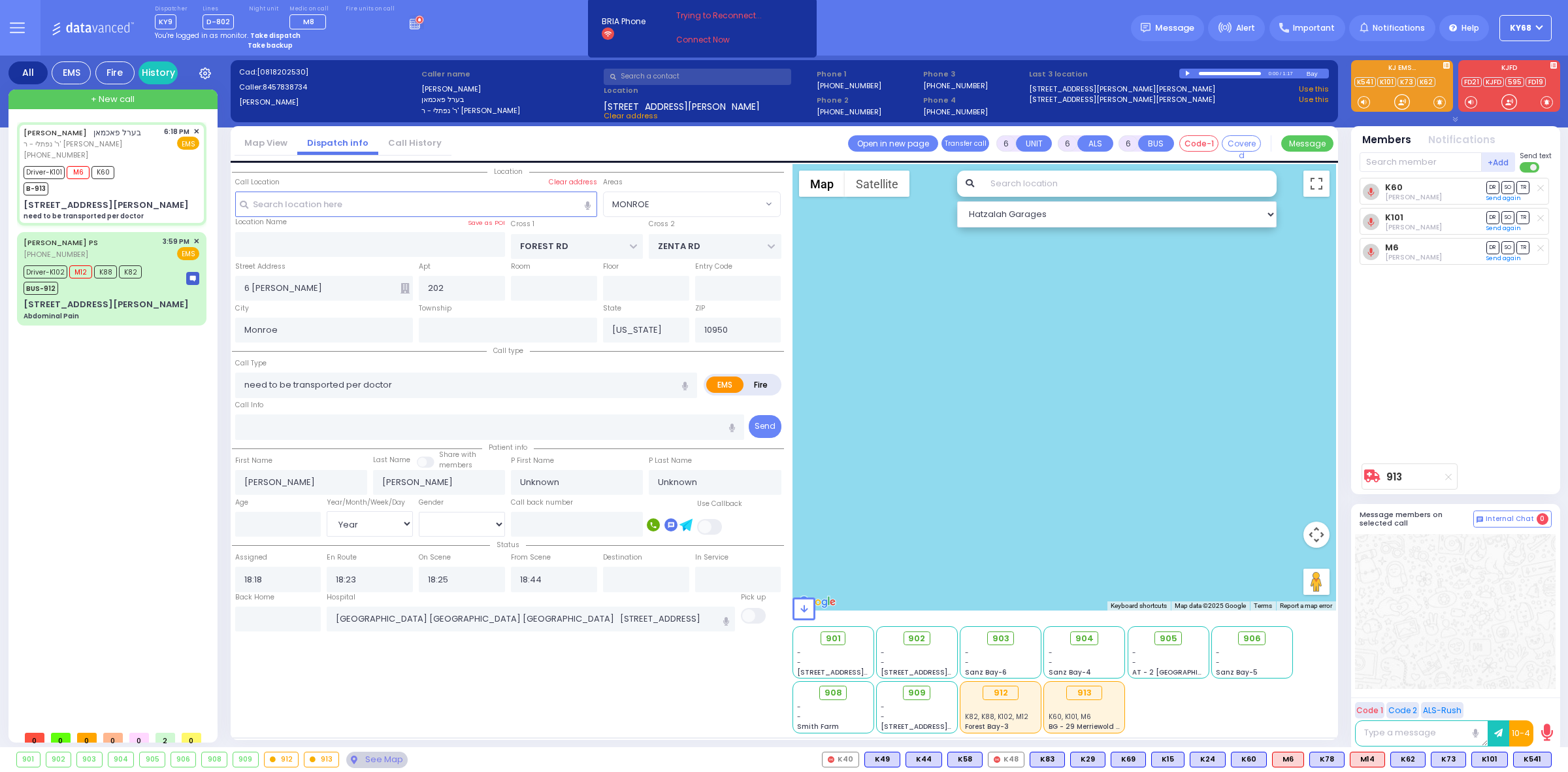
select select "Hatzalah Garages"
select select
radio input "true"
type input "Dov"
type input "[PERSON_NAME]"
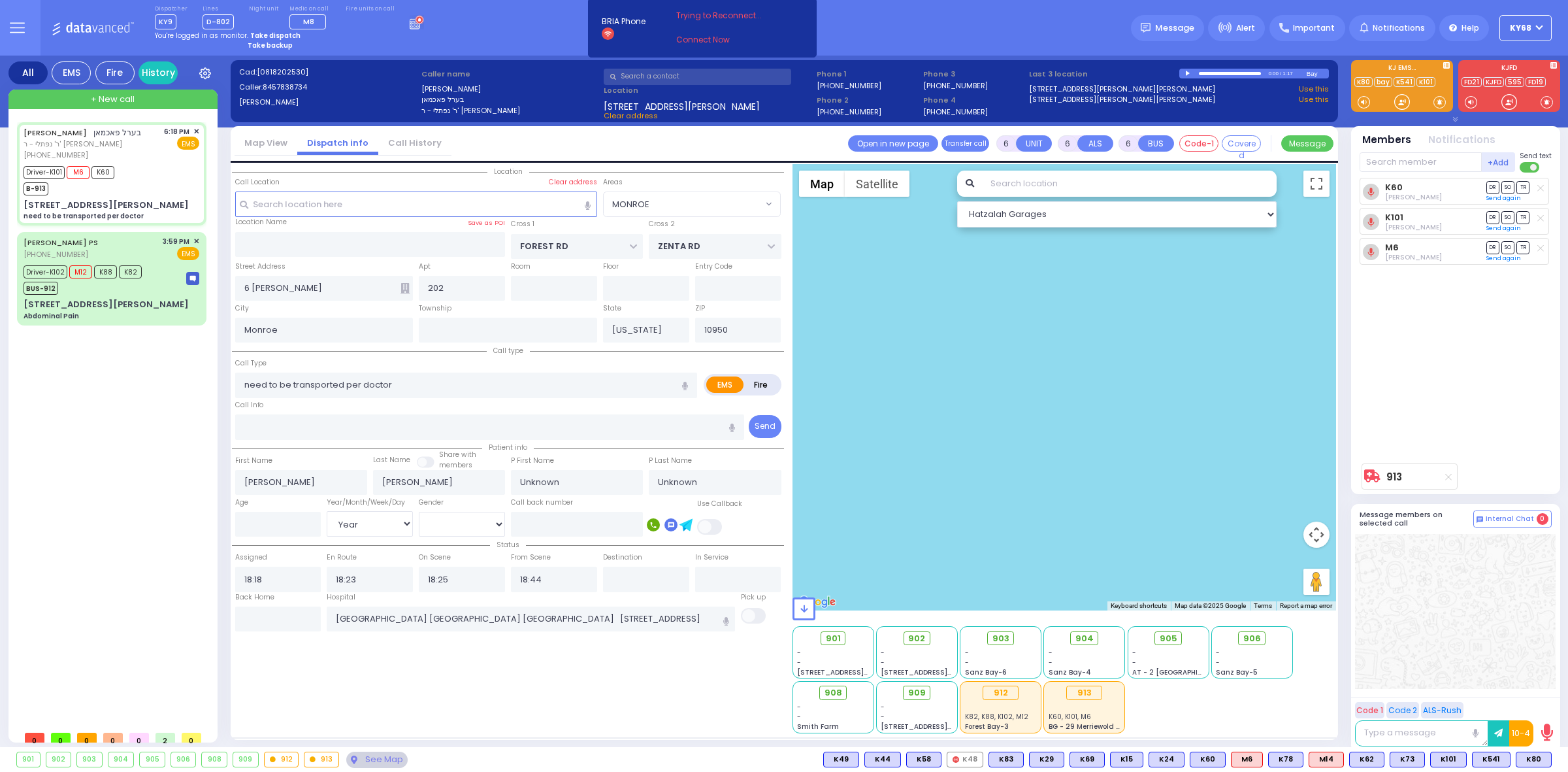
type input "74"
select select "Year"
select select "[DEMOGRAPHIC_DATA]"
select select "MONROE"
select select "Hatzalah Garages"
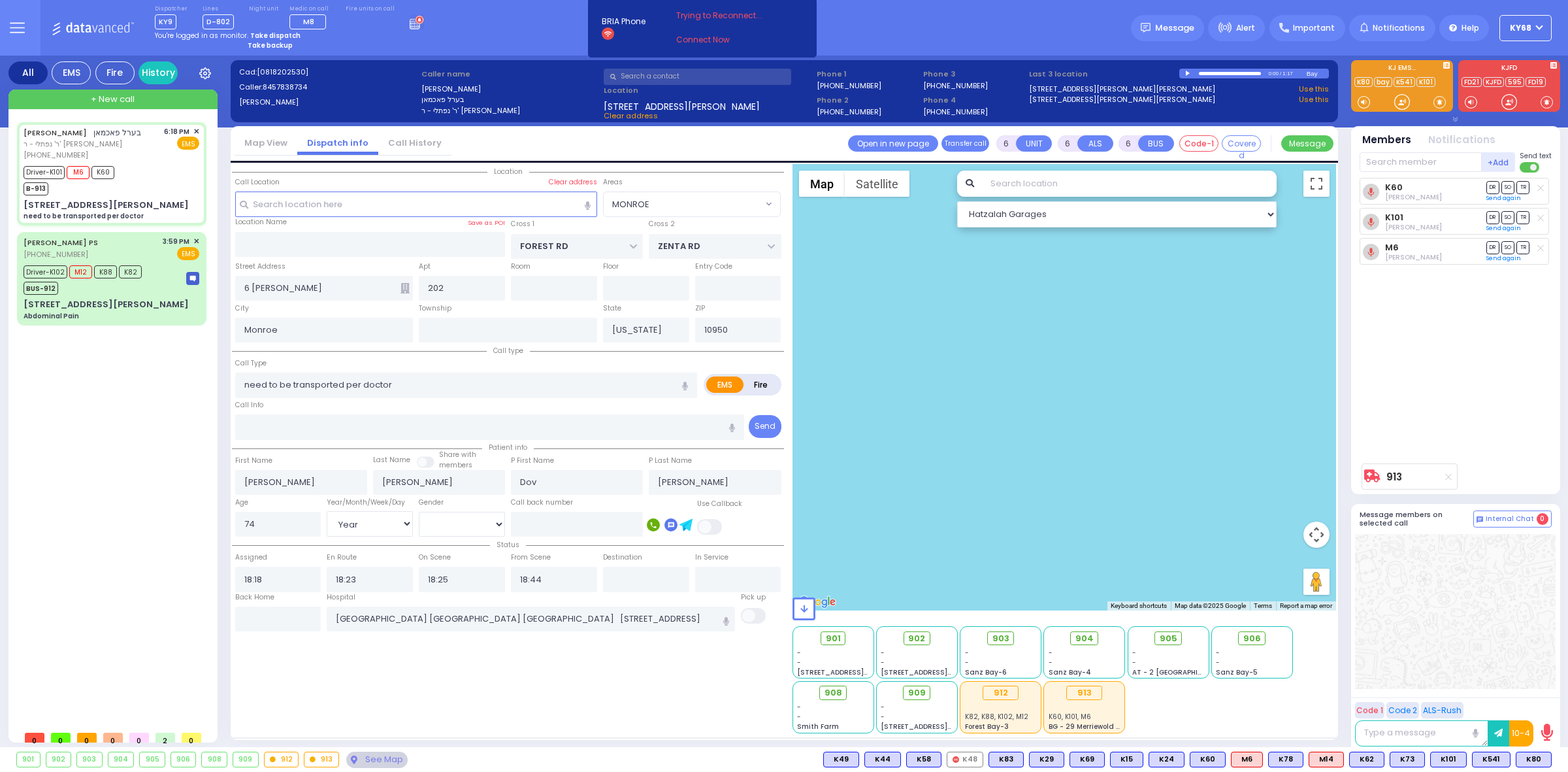
select select
radio input "true"
select select "Year"
select select "[DEMOGRAPHIC_DATA]"
select select "MONROE"
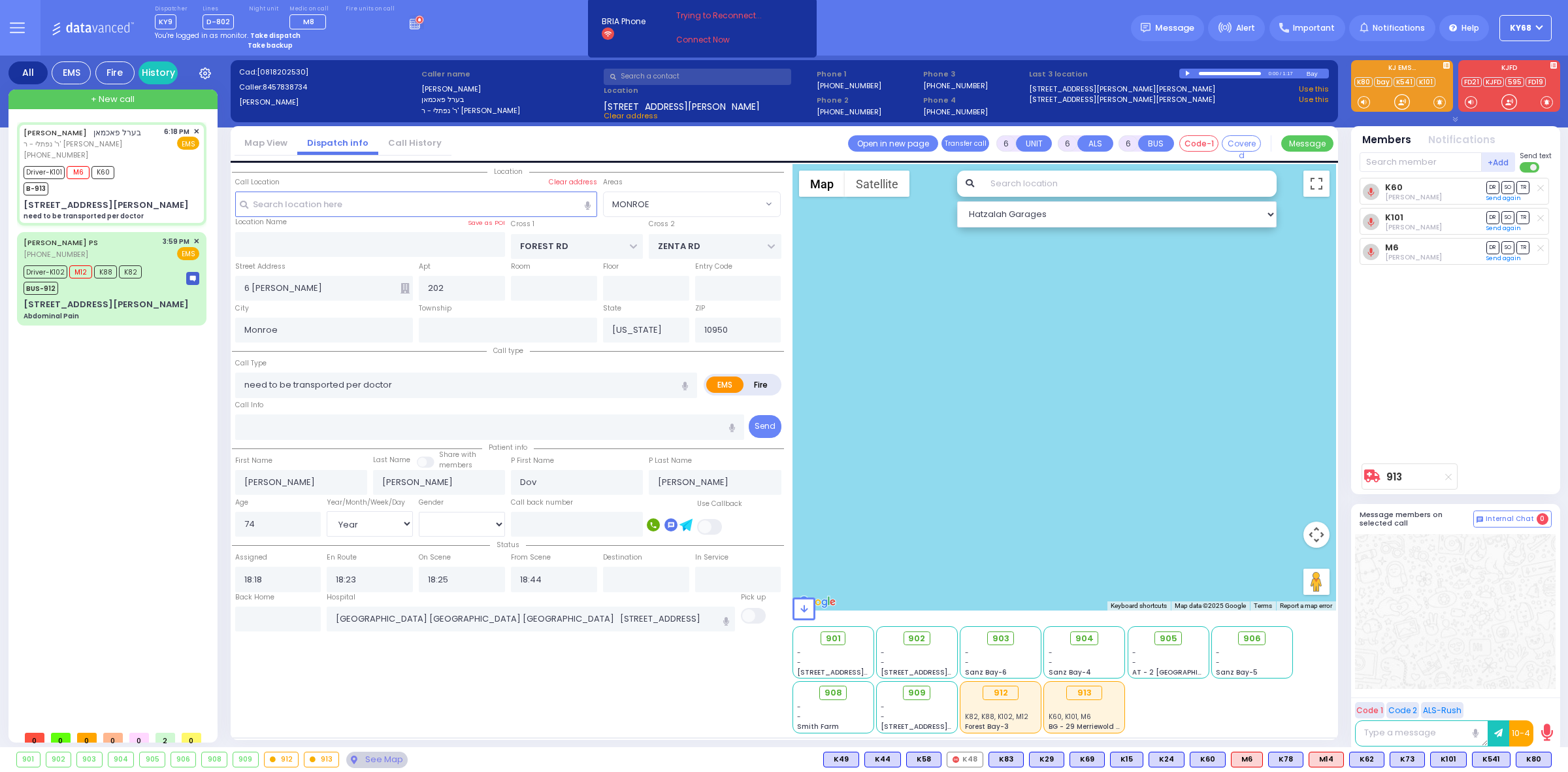
select select "Hatzalah Garages"
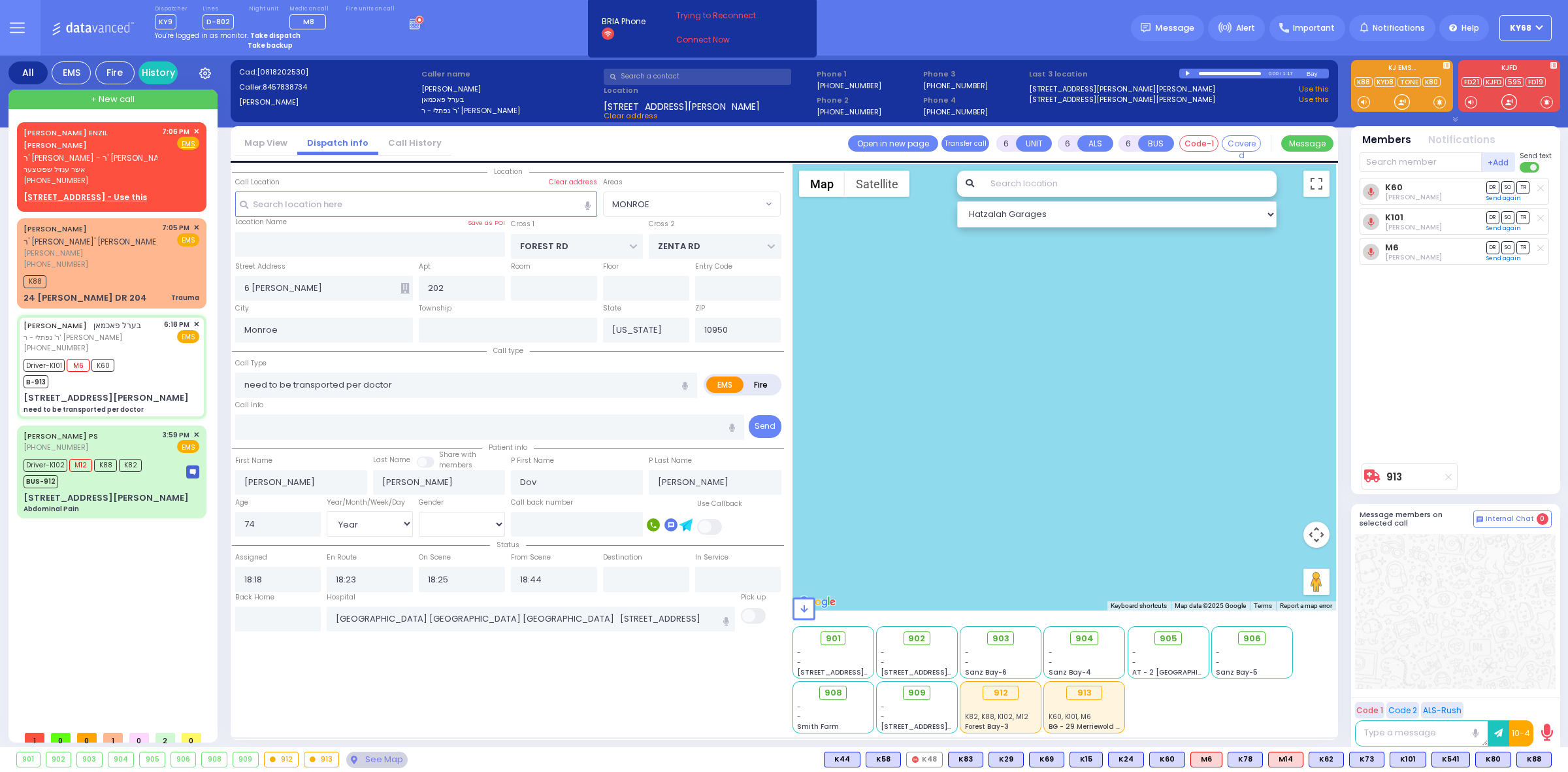
select select
radio input "true"
select select "Year"
select select "[DEMOGRAPHIC_DATA]"
radio input "true"
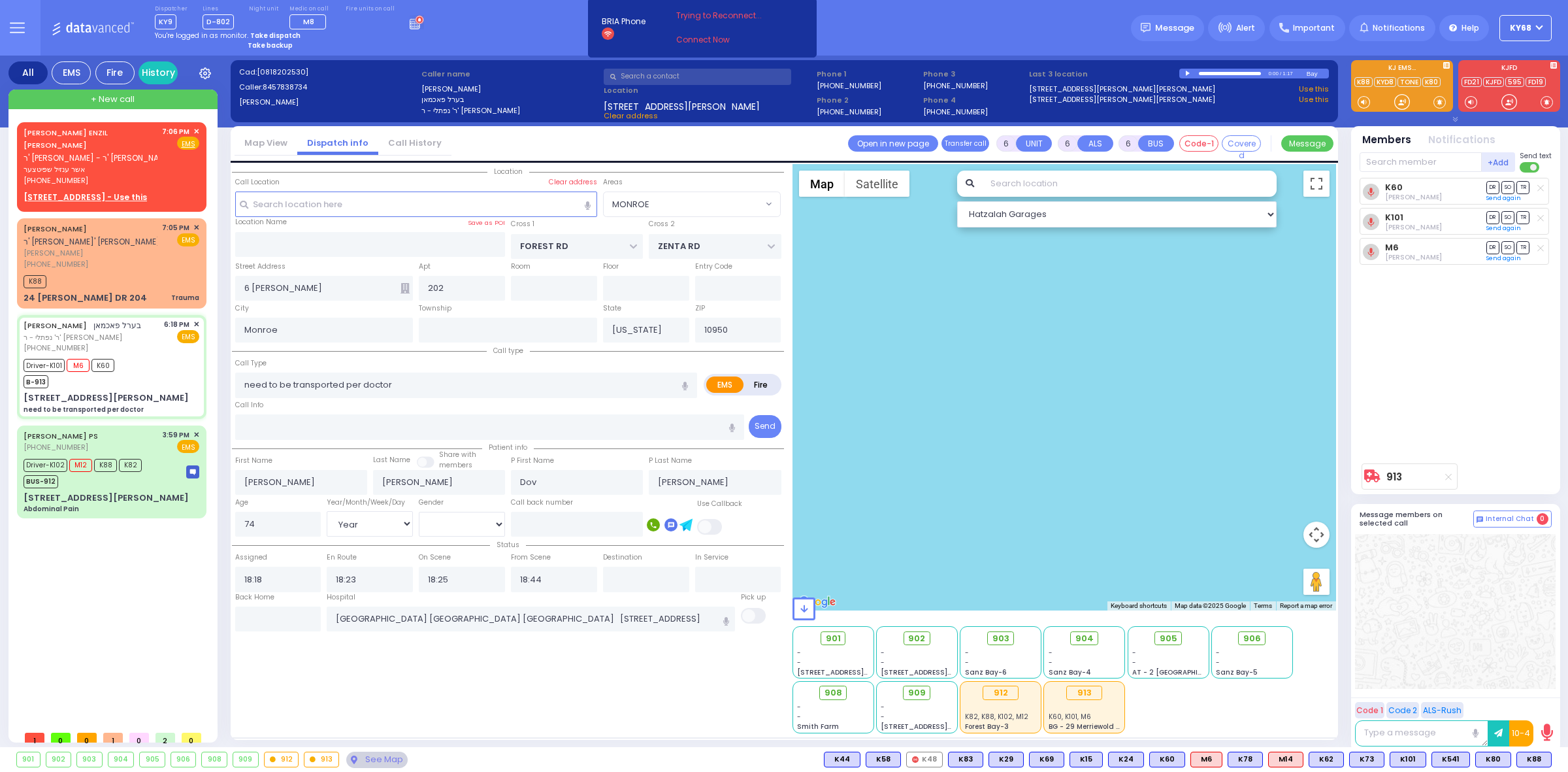
select select "Year"
select select "[DEMOGRAPHIC_DATA]"
select select "MONROE"
select select "Hatzalah Garages"
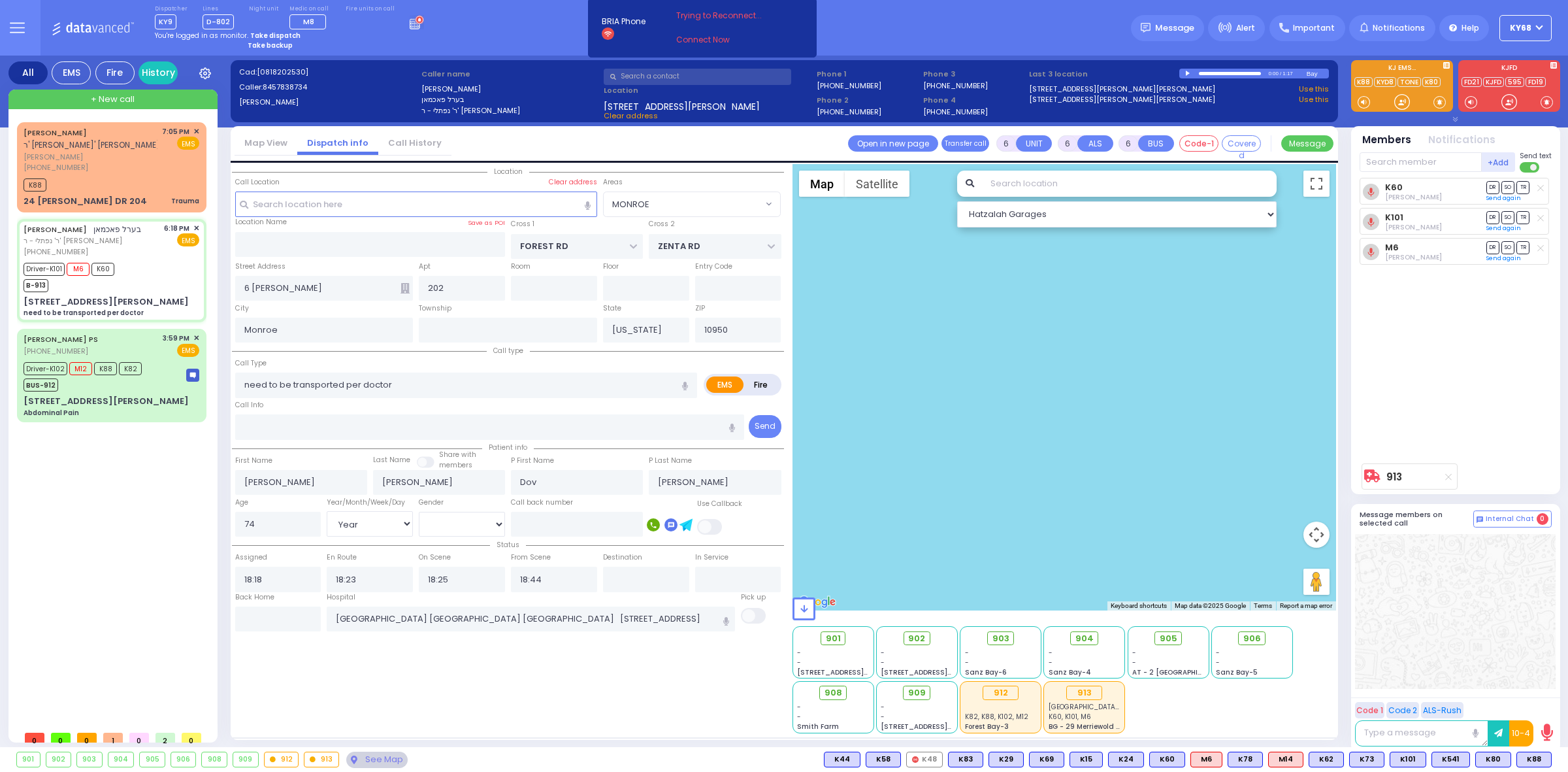
select select
radio input "true"
select select "Year"
select select "[DEMOGRAPHIC_DATA]"
select select "MONROE"
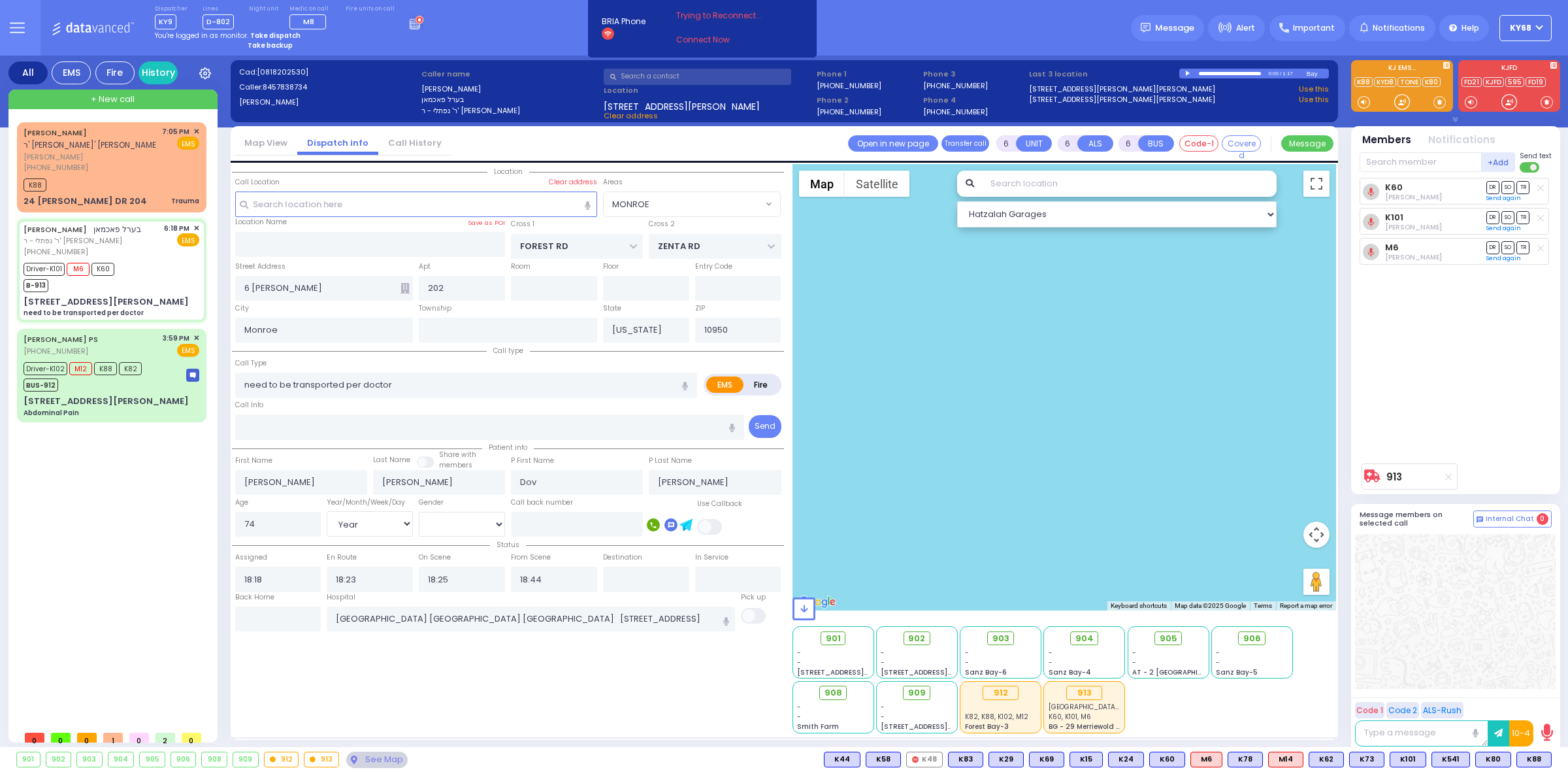
select select "Hatzalah Garages"
select select
radio input "true"
select select "Year"
select select "[DEMOGRAPHIC_DATA]"
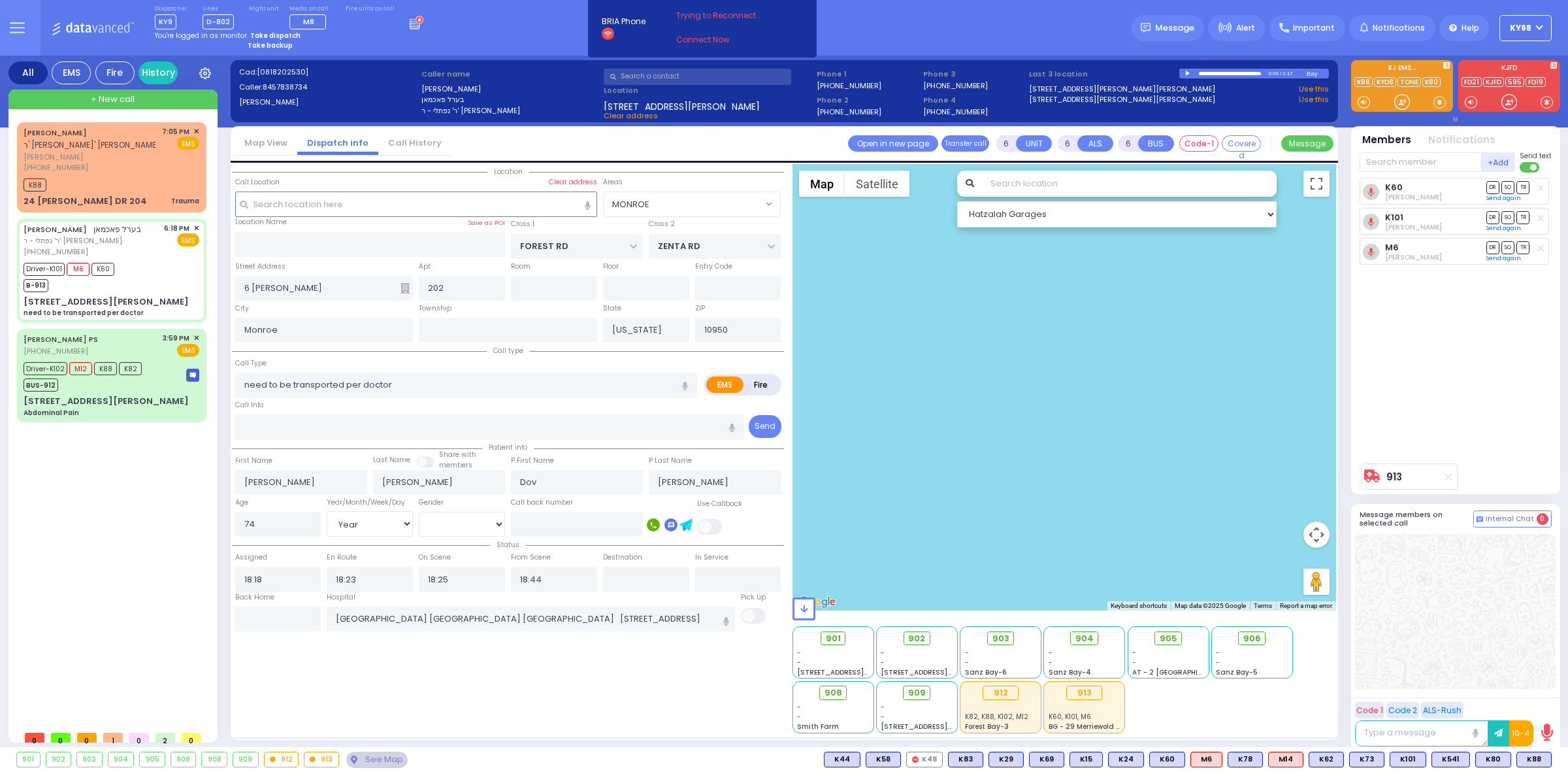
radio input "true"
select select "Year"
select select "[DEMOGRAPHIC_DATA]"
radio input "true"
select select "Year"
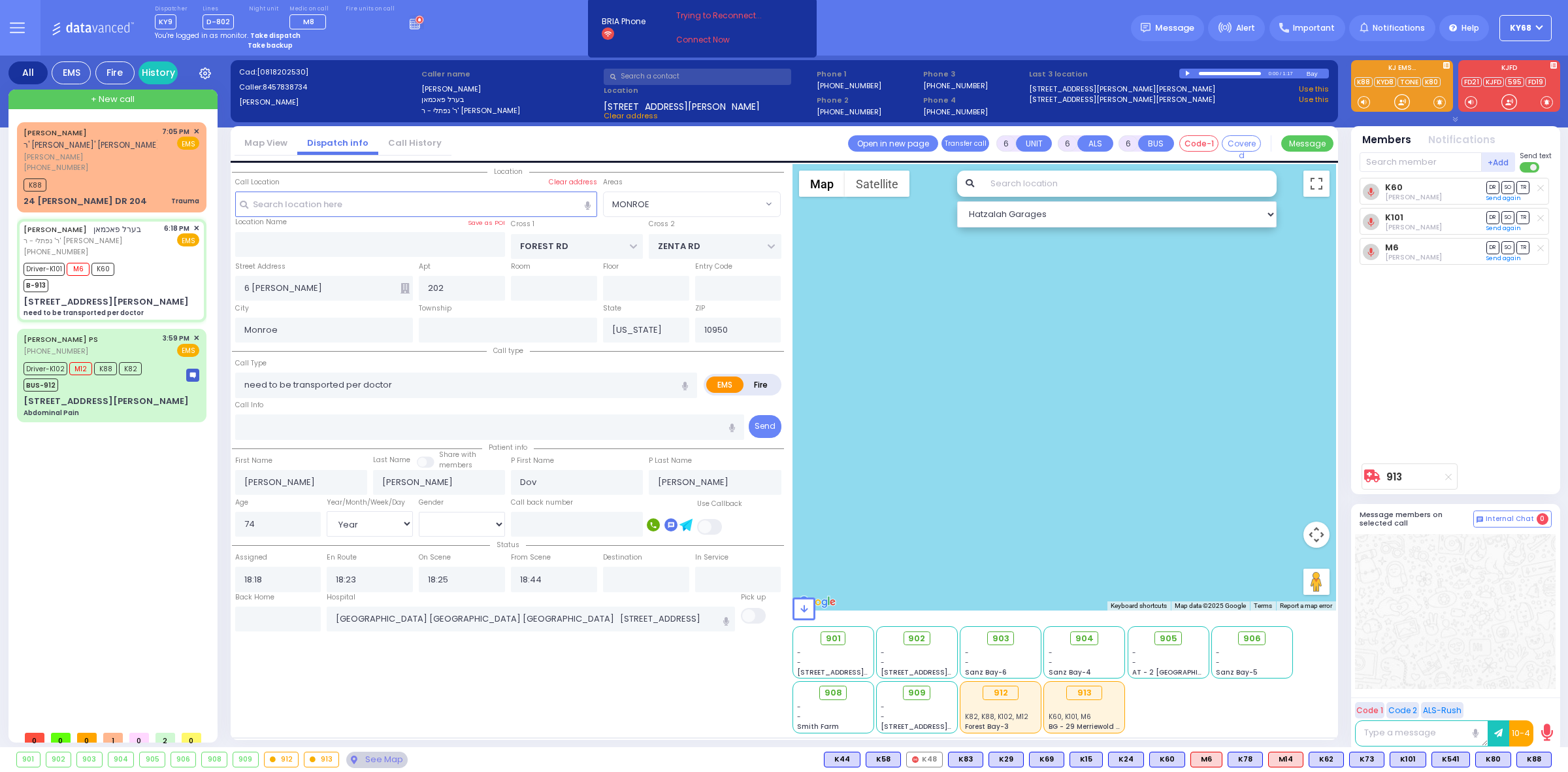
select select "[DEMOGRAPHIC_DATA]"
